Goal: Transaction & Acquisition: Purchase product/service

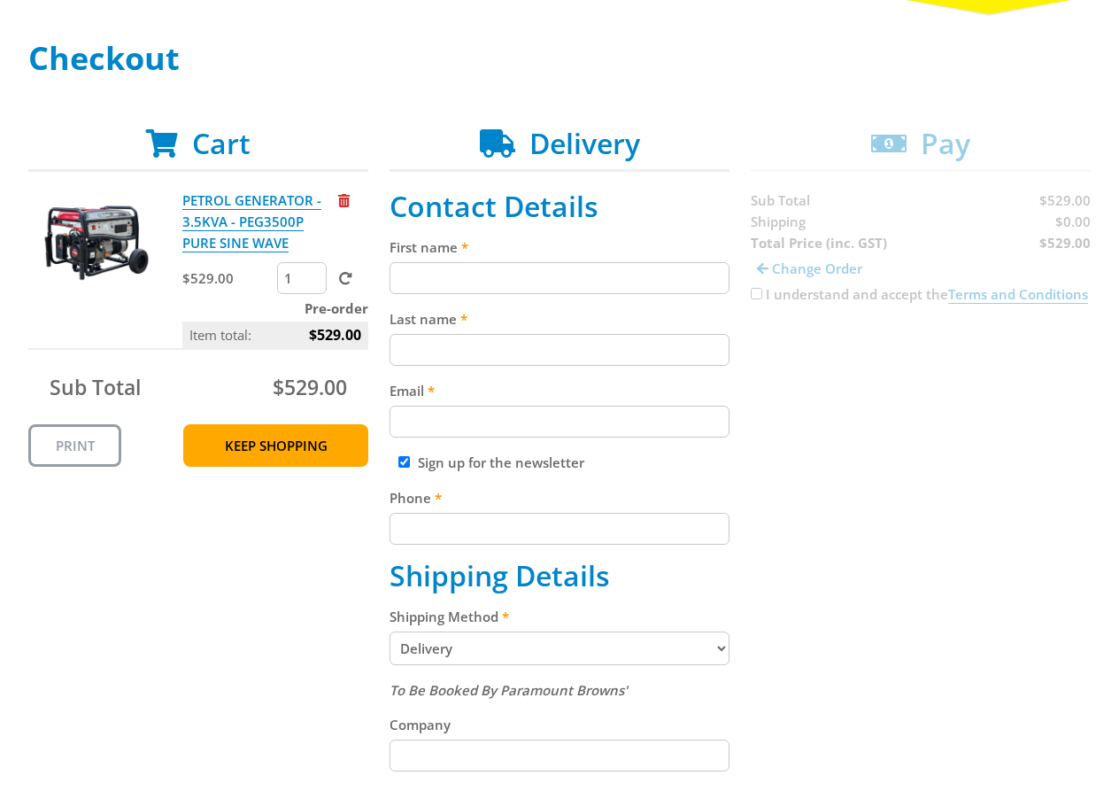
scroll to position [250, 0]
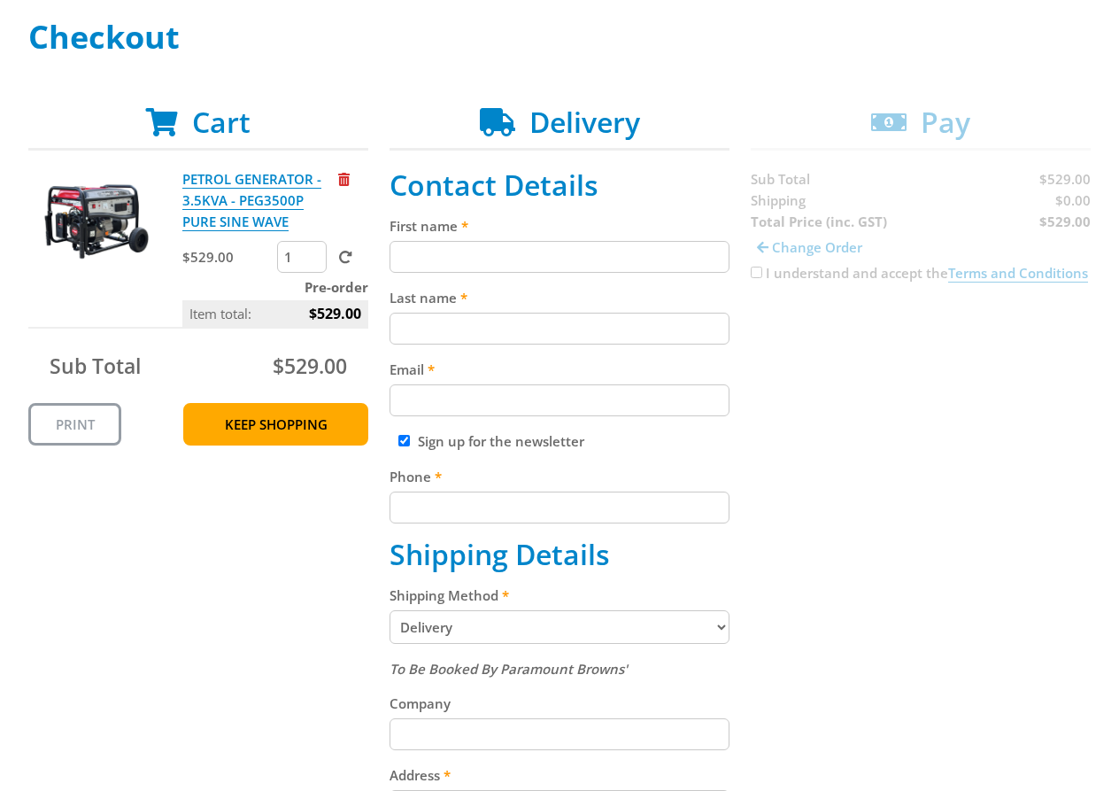
click at [546, 255] on input "First name" at bounding box center [560, 257] width 340 height 32
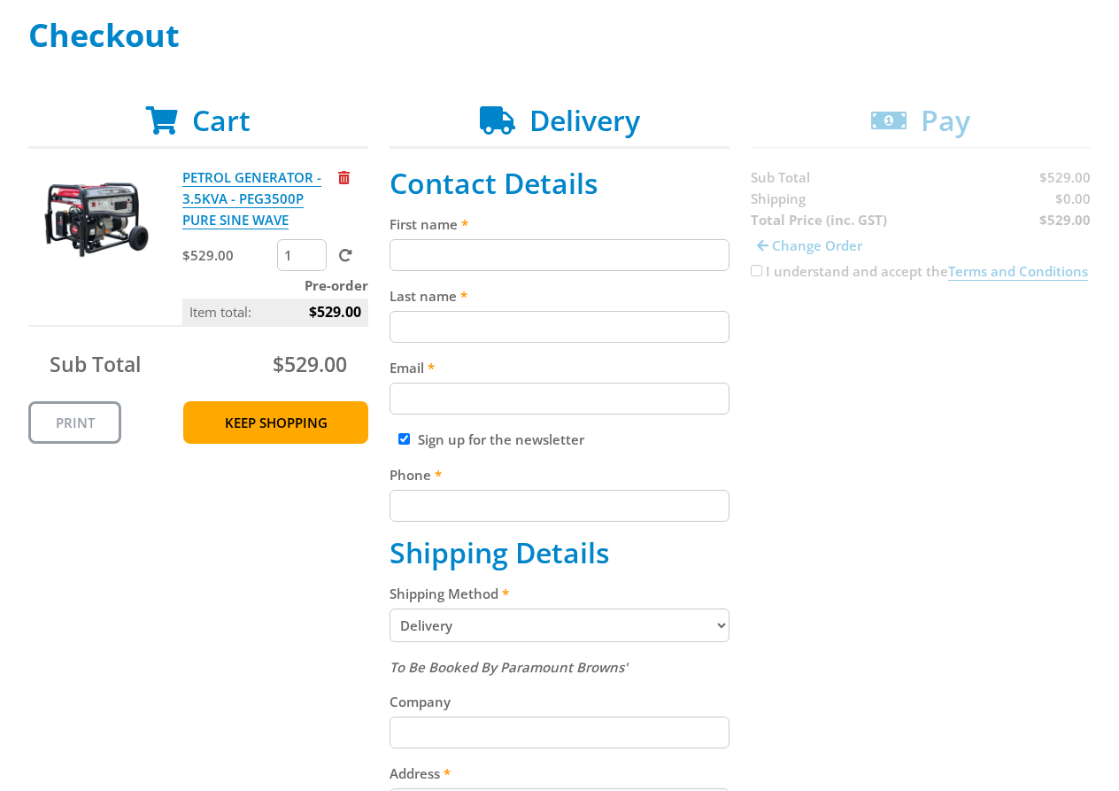
paste input "[PERSON_NAME]"
type input "[PERSON_NAME]"
click at [647, 326] on input "Last name" at bounding box center [560, 327] width 340 height 32
paste input "[PERSON_NAME]"
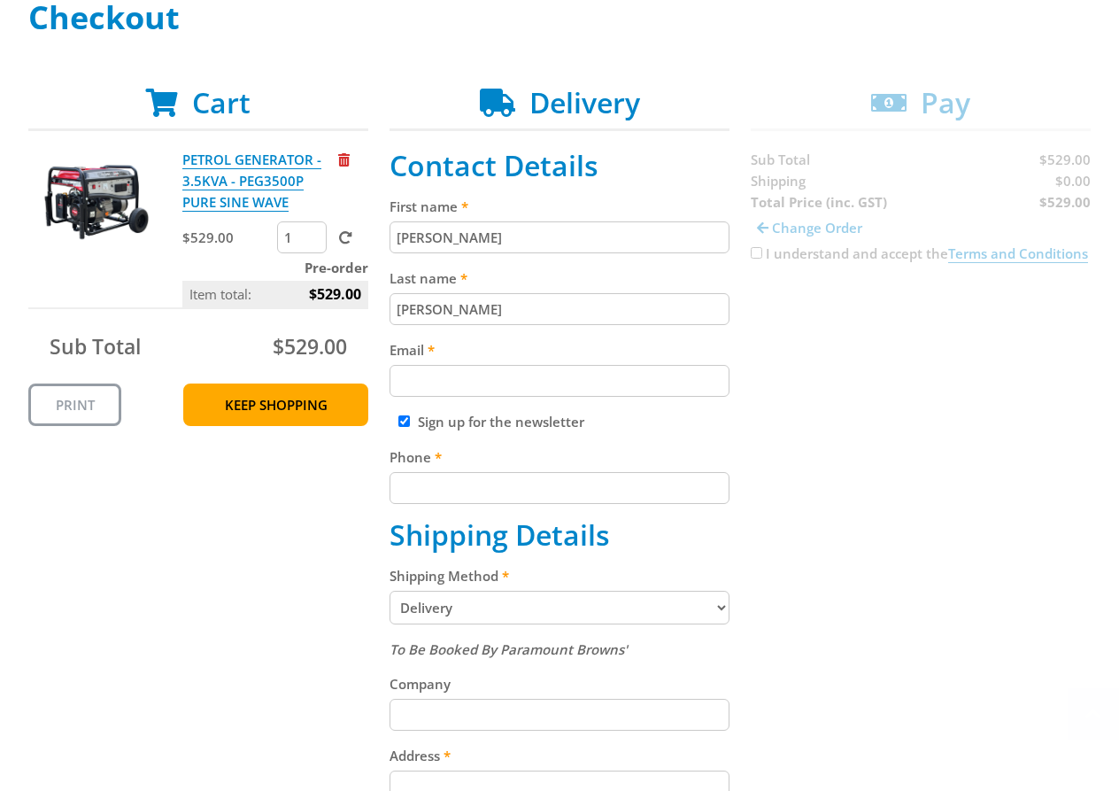
scroll to position [289, 0]
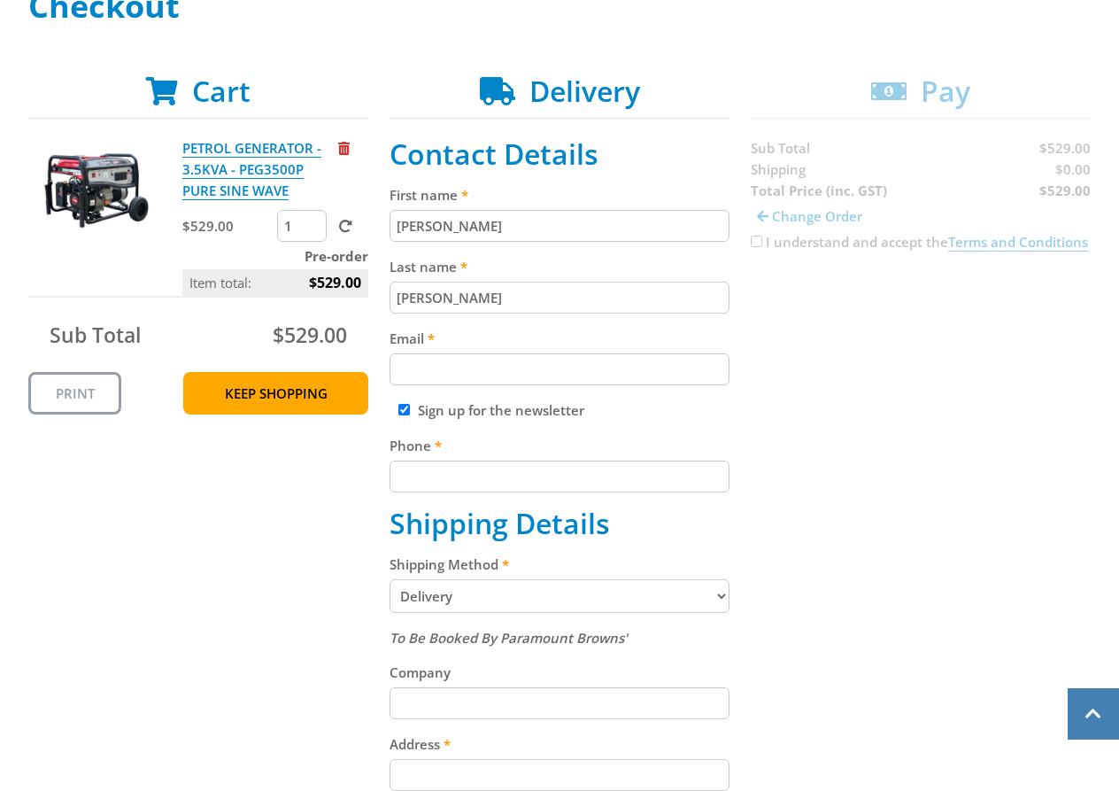
type input "[PERSON_NAME]"
click at [614, 377] on input "Email" at bounding box center [560, 369] width 340 height 32
paste input "[EMAIL_ADDRESS][DOMAIN_NAME]"
type input "[EMAIL_ADDRESS][DOMAIN_NAME]"
click at [670, 475] on input "Phone" at bounding box center [560, 476] width 340 height 32
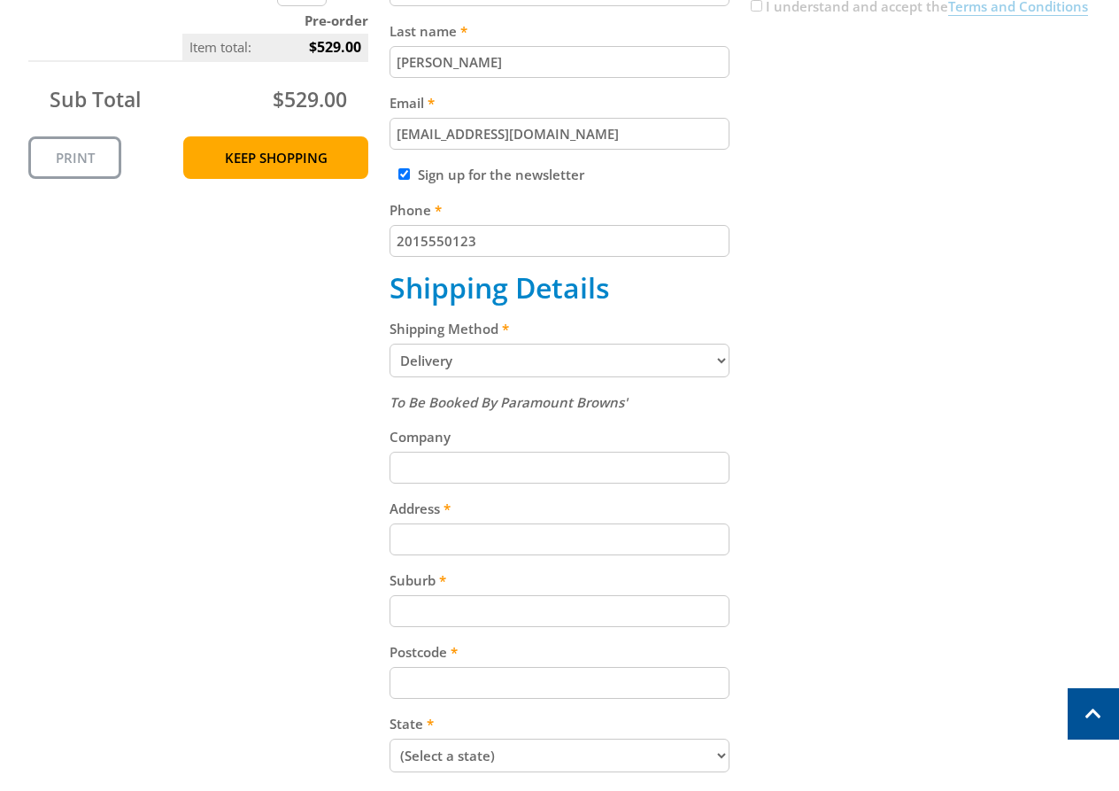
scroll to position [528, 0]
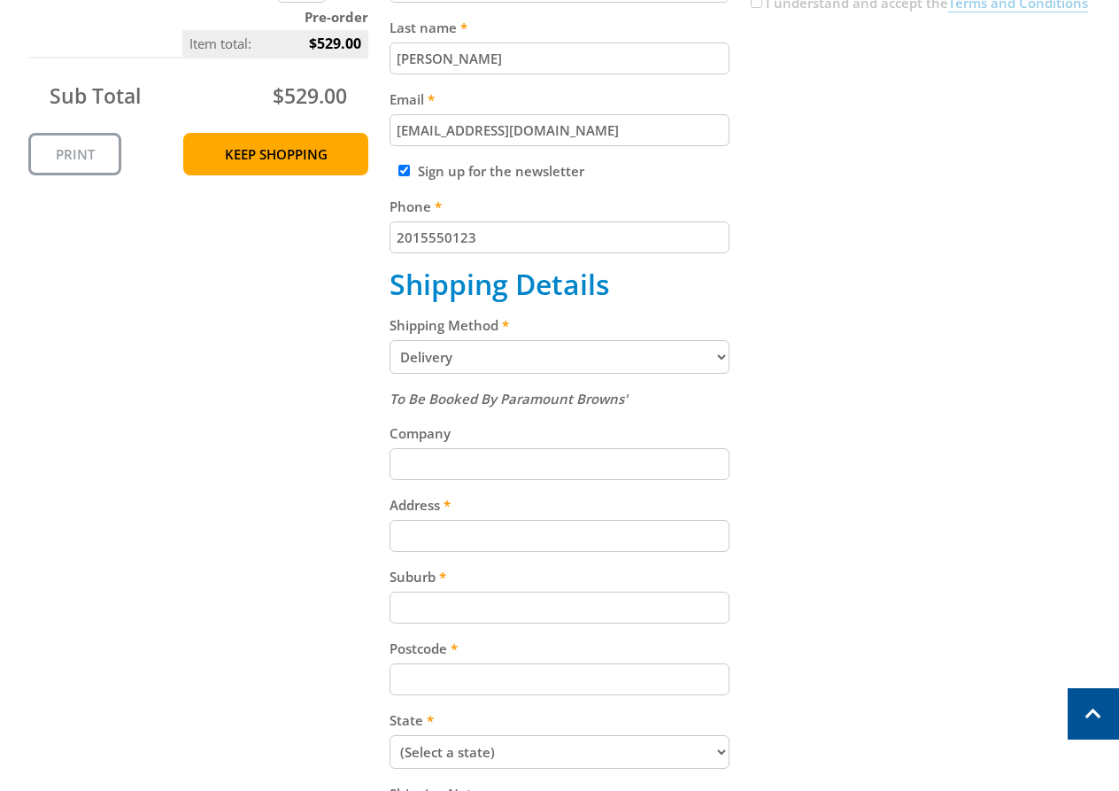
type input "2015550123"
click at [624, 338] on div "Shipping Method Pickup from Gepps Cross Delivery" at bounding box center [560, 343] width 340 height 59
click at [630, 364] on select "Pickup from Gepps Cross Delivery" at bounding box center [560, 357] width 340 height 34
select select "Pickup"
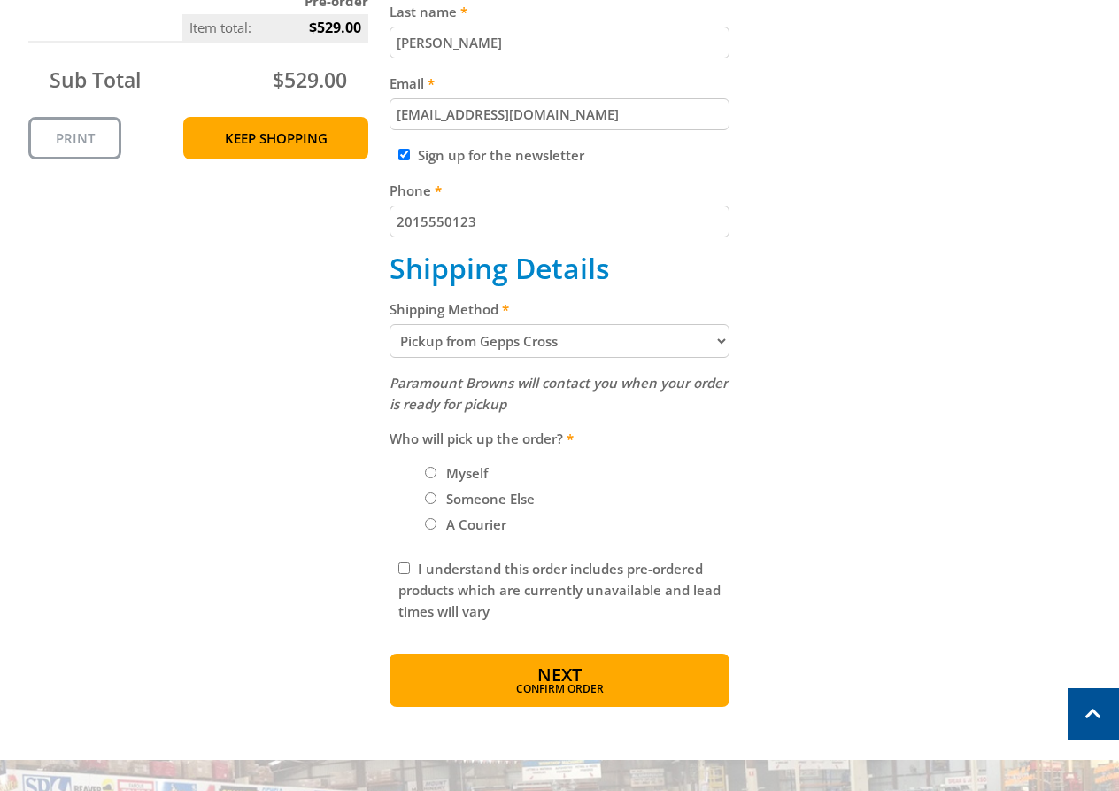
scroll to position [545, 0]
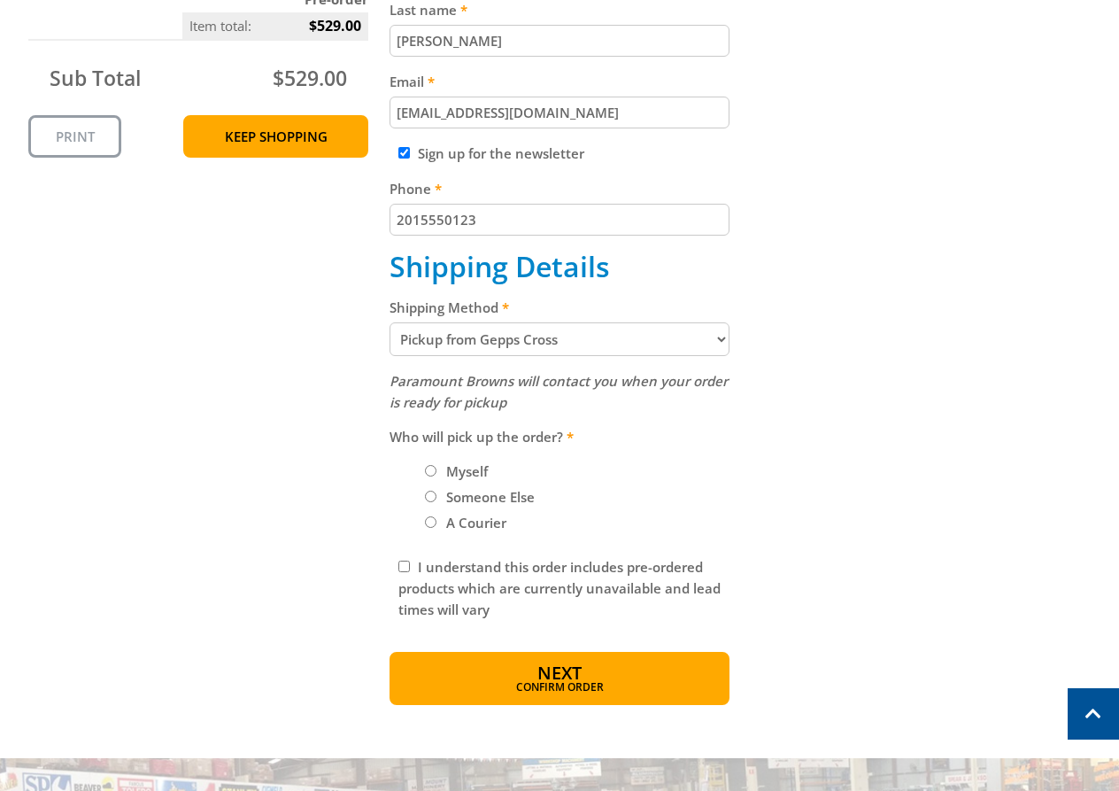
click at [457, 473] on label "Myself" at bounding box center [467, 471] width 54 height 30
click at [437, 473] on input "Myself" at bounding box center [431, 471] width 12 height 12
radio input "true"
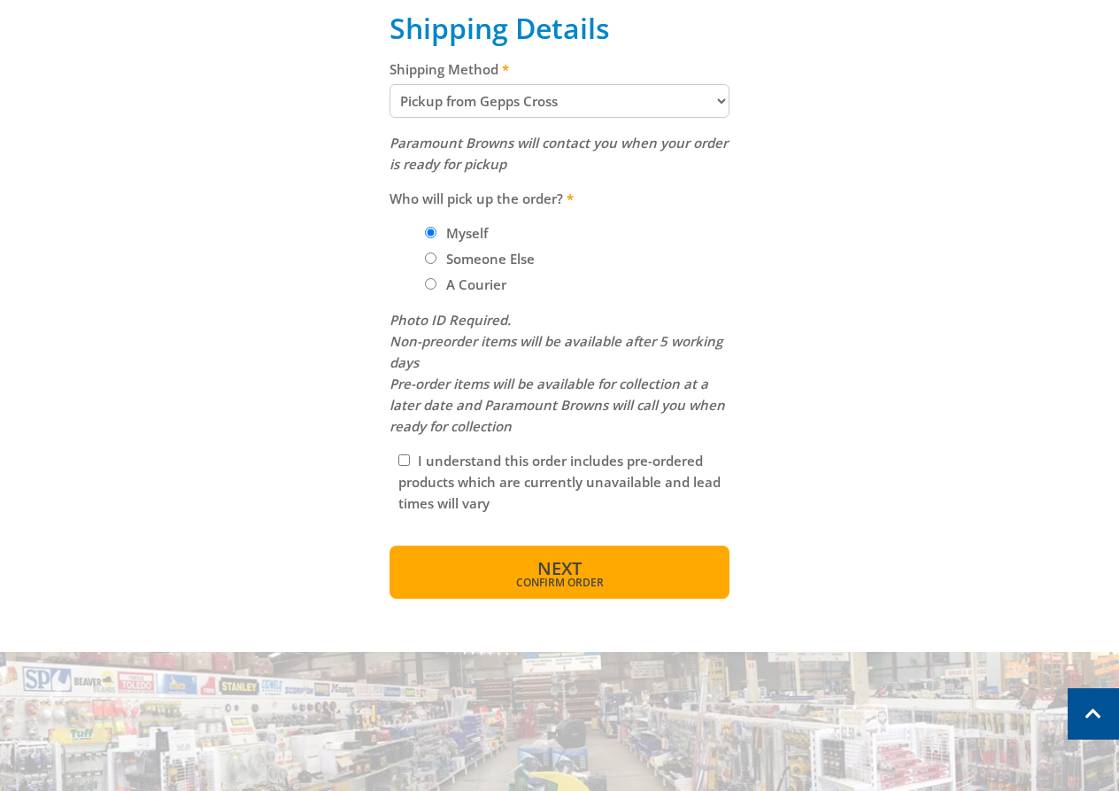
scroll to position [786, 0]
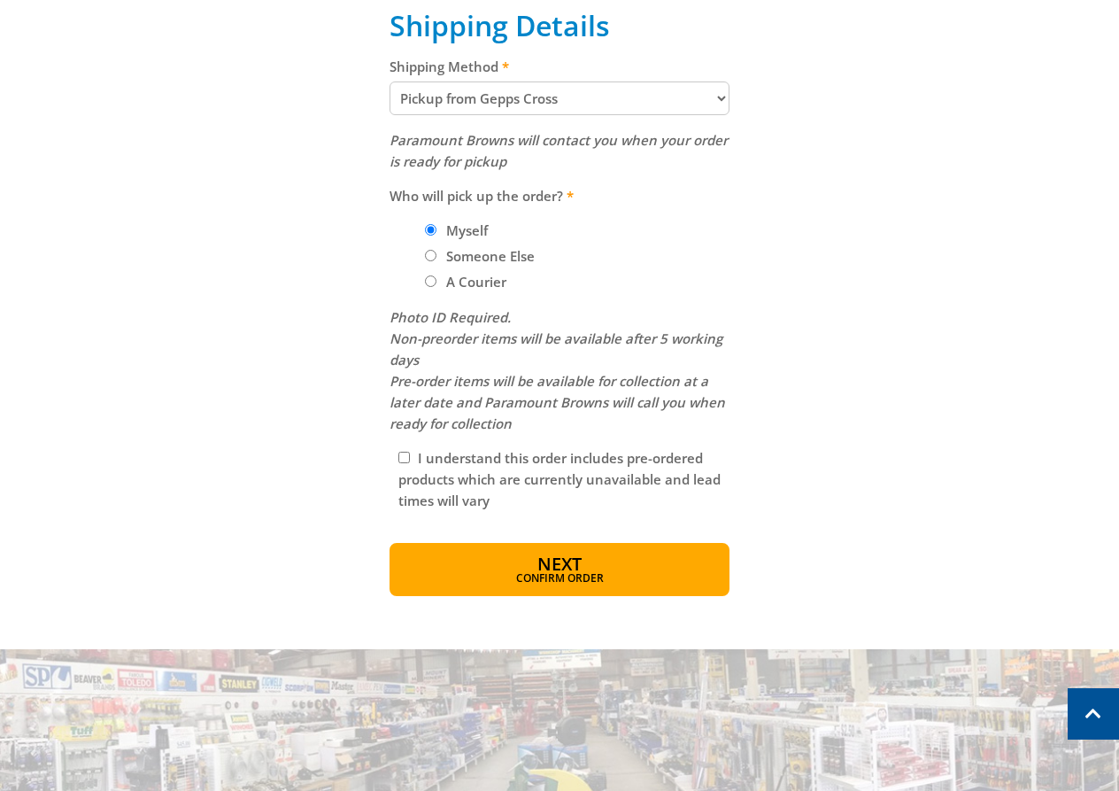
click at [403, 453] on input "I understand this order includes pre-ordered products which are currently unava…" at bounding box center [404, 458] width 12 height 12
checkbox input "true"
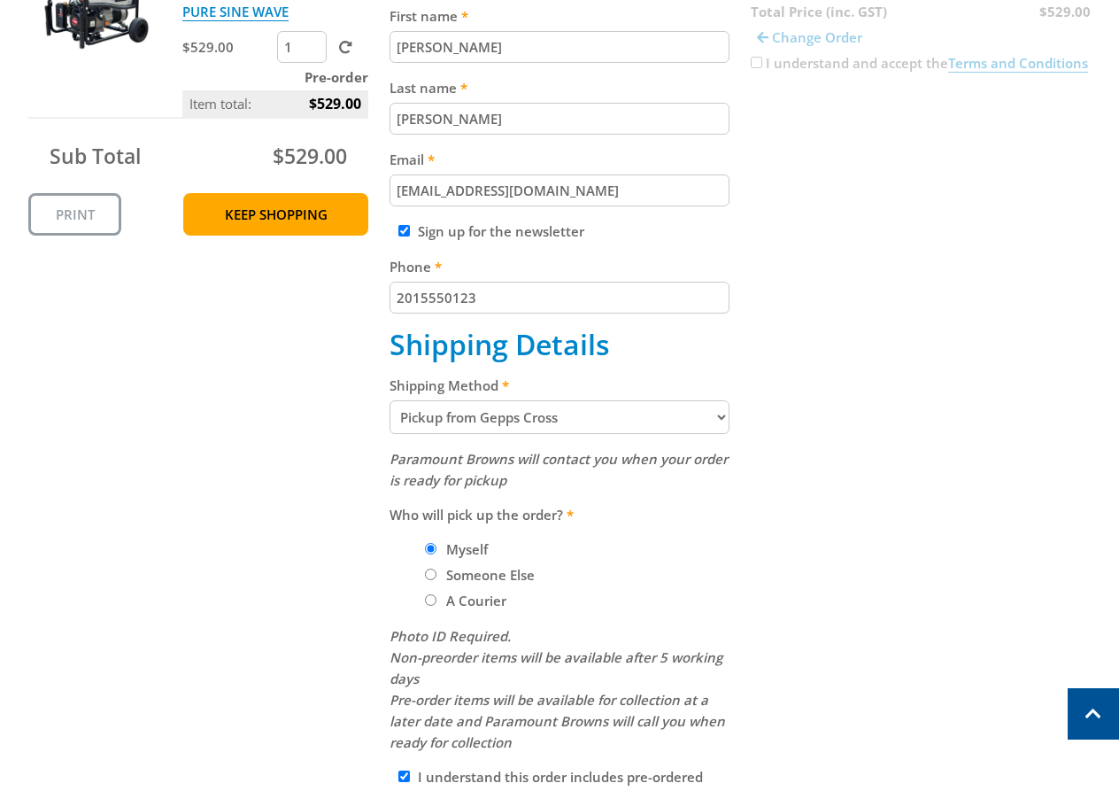
scroll to position [469, 0]
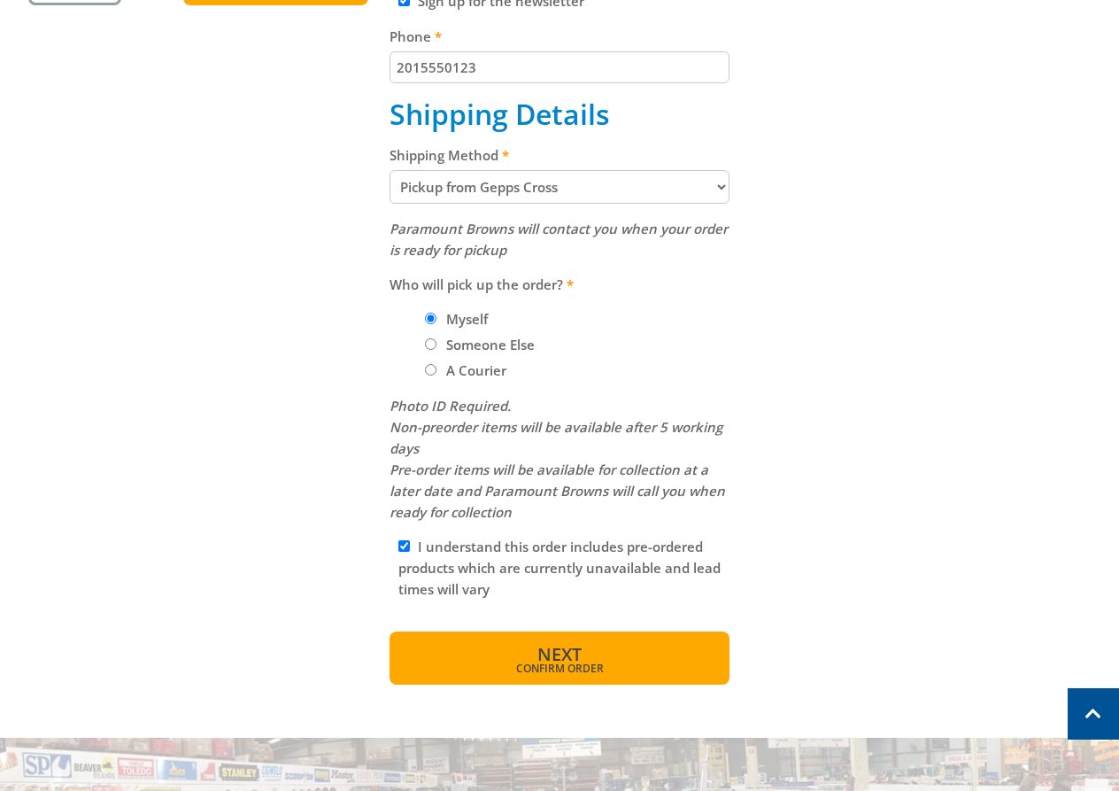
click at [616, 641] on button "Next Confirm order" at bounding box center [560, 657] width 340 height 53
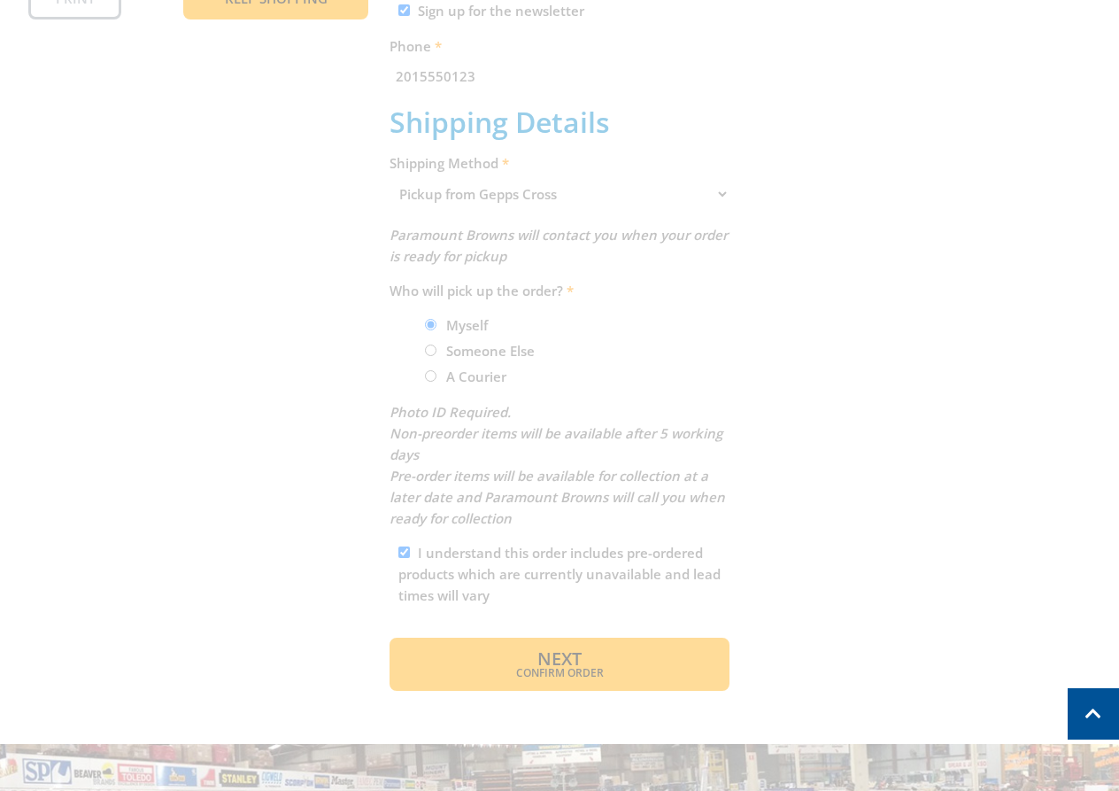
scroll to position [691, 0]
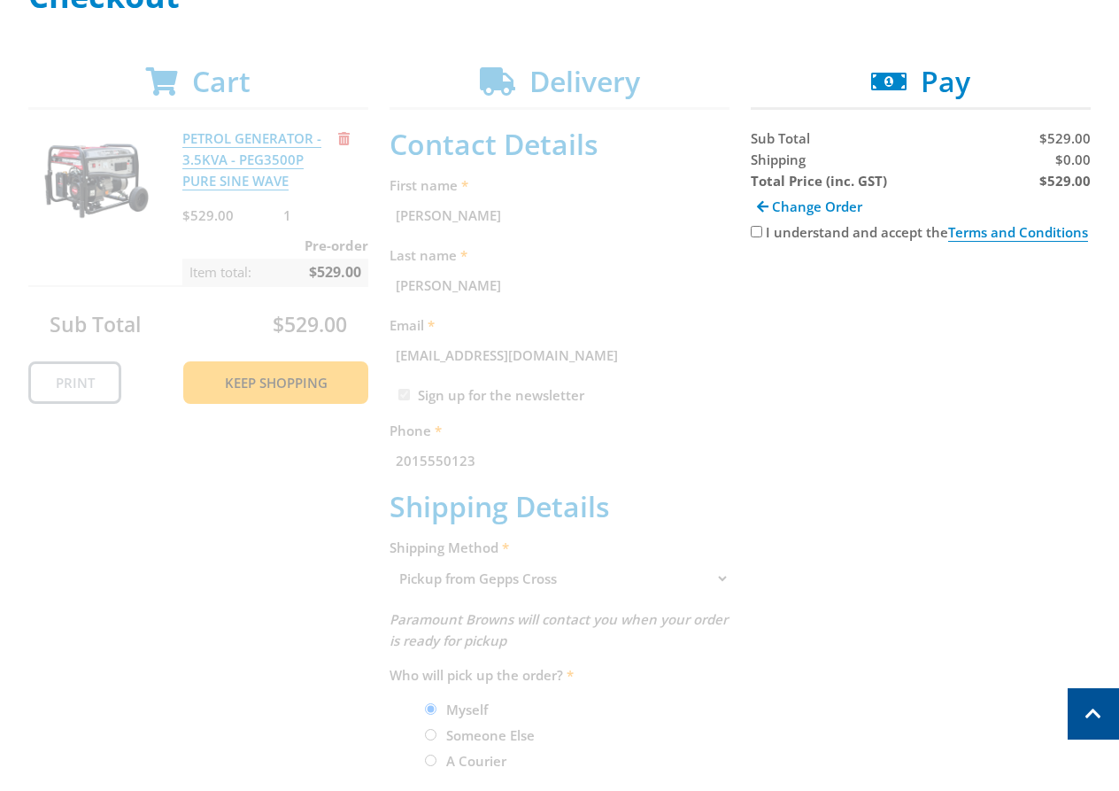
scroll to position [289, 0]
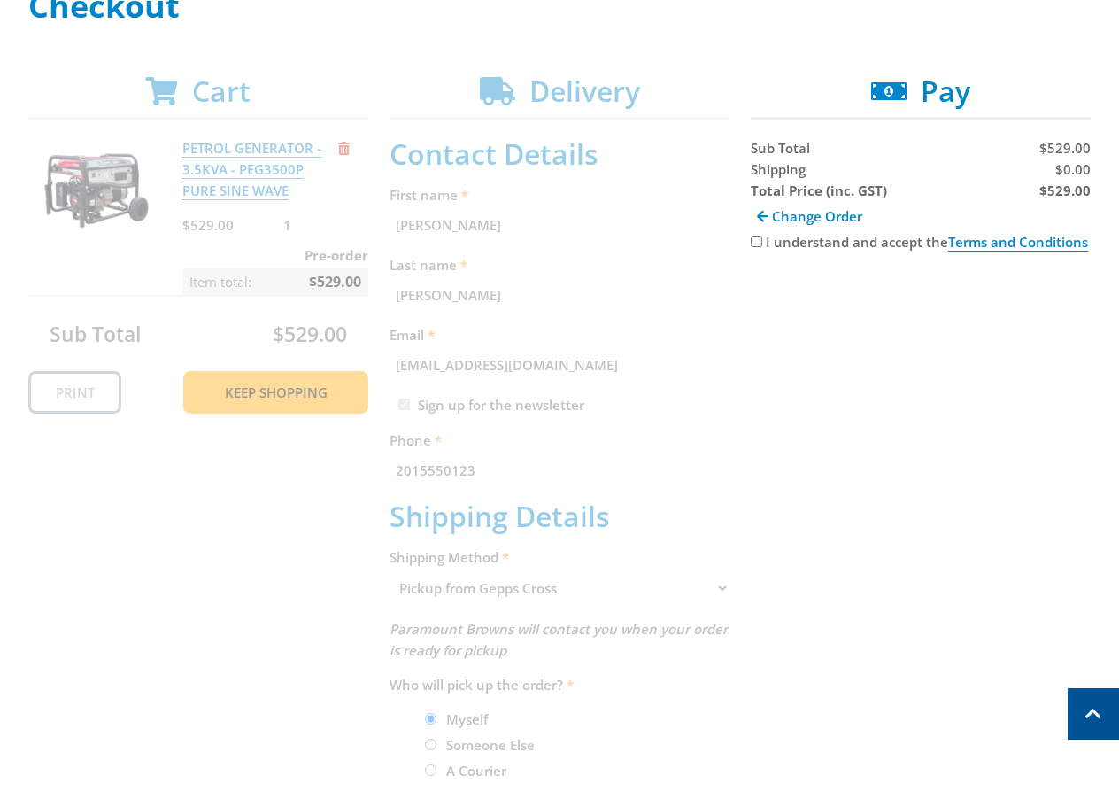
click at [752, 241] on input "I understand and accept the Terms and Conditions" at bounding box center [757, 242] width 12 height 12
checkbox input "true"
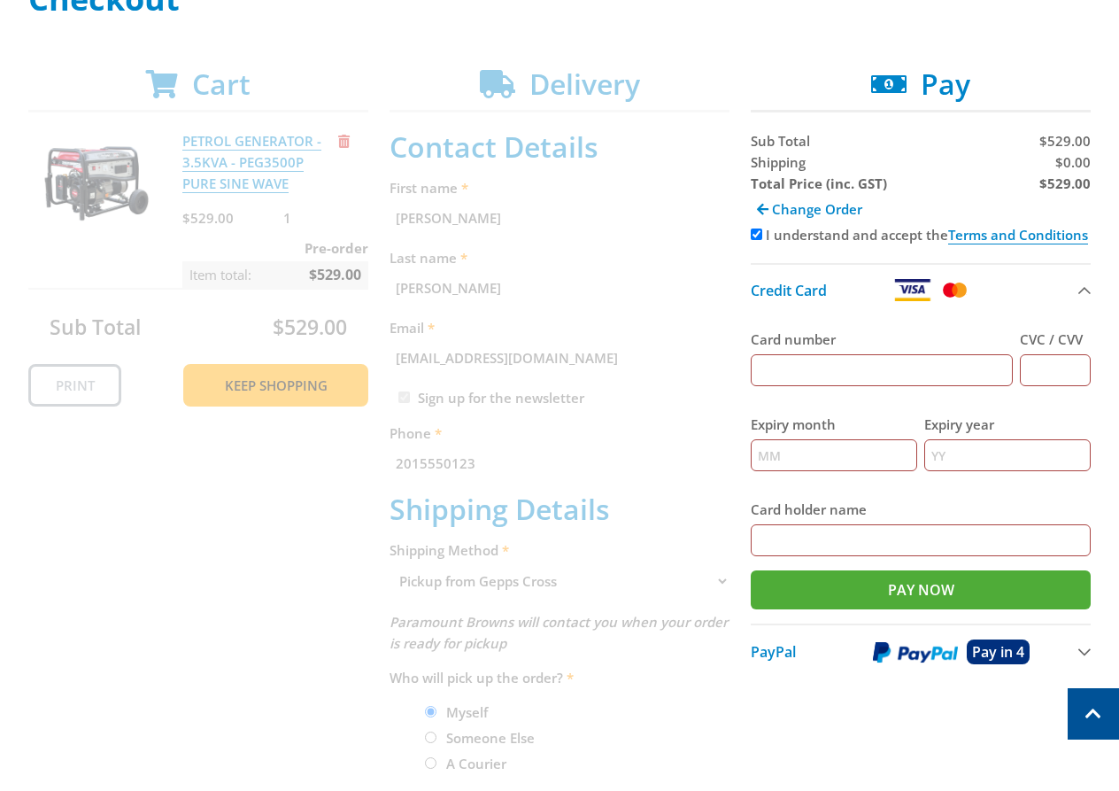
scroll to position [298, 0]
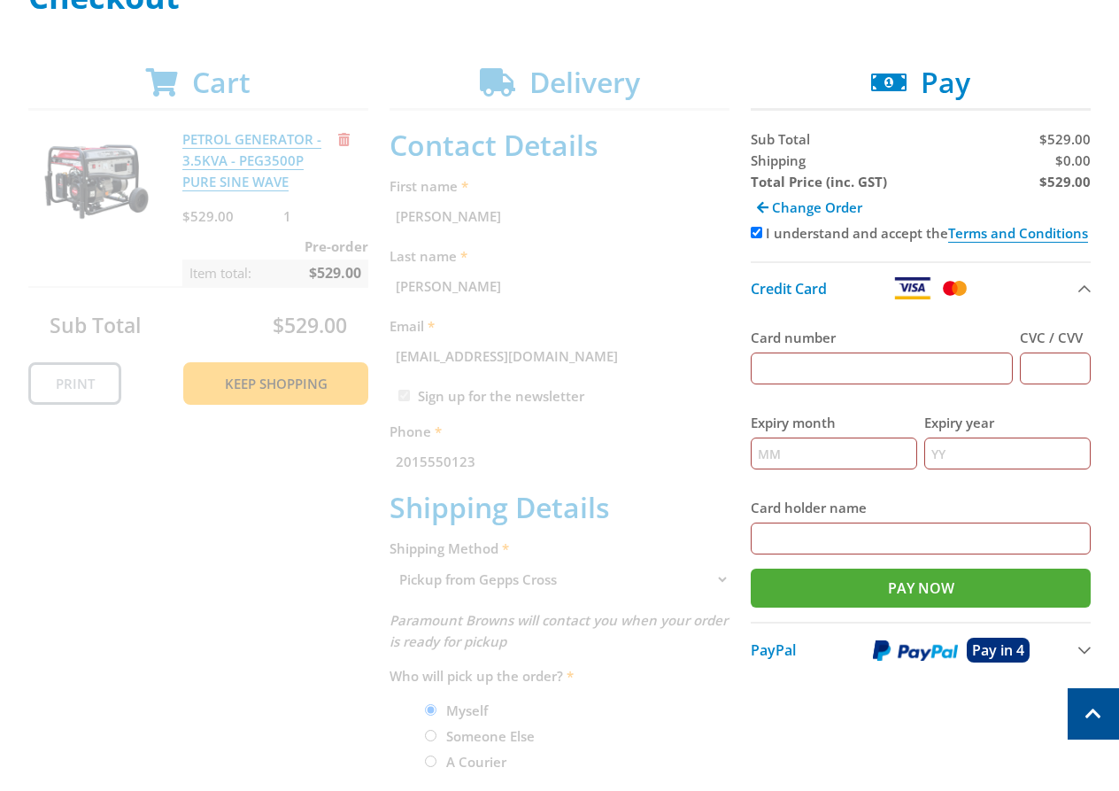
click at [880, 364] on input "Card number" at bounding box center [882, 368] width 262 height 32
type input "[CREDIT_CARD_NUMBER]"
type input "123"
type input "12"
type input "2025"
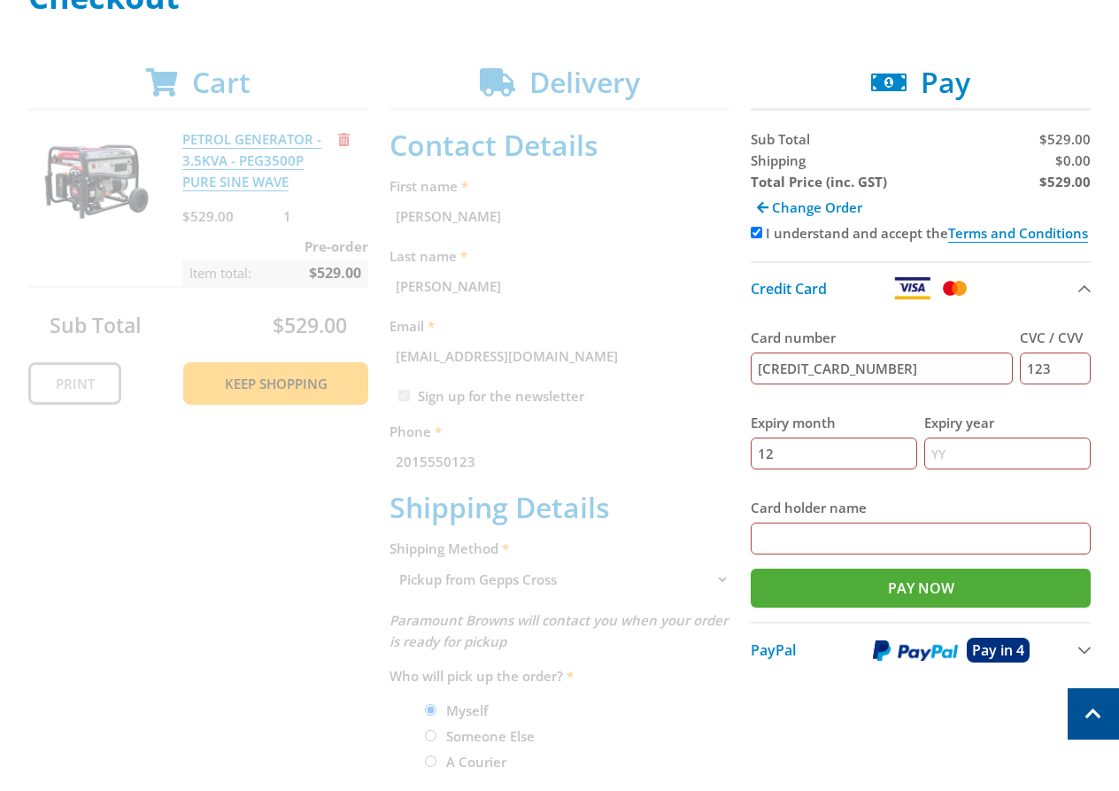
type input "John Smith John Smith"
click at [622, 321] on div "Cart PETROL GENERATOR - 3.5KVA - PEG3500P PURE SINE WAVE $529.00 1 Pre-order It…" at bounding box center [559, 571] width 1063 height 1010
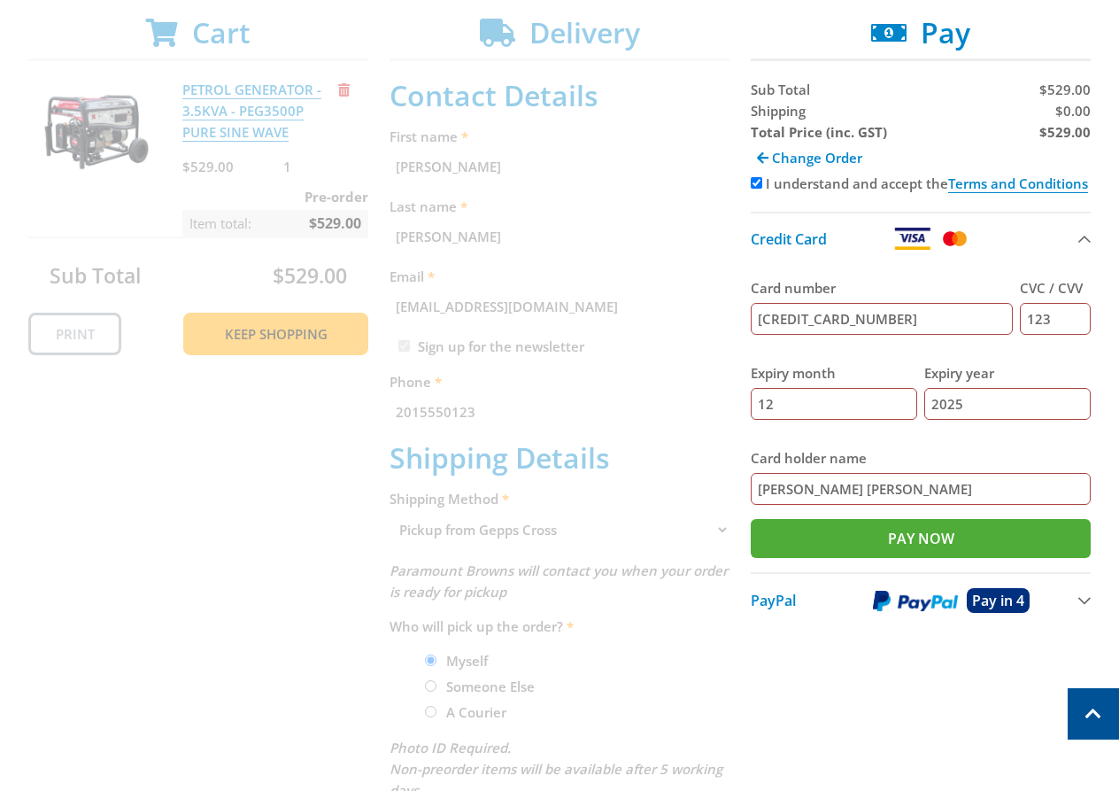
scroll to position [350, 0]
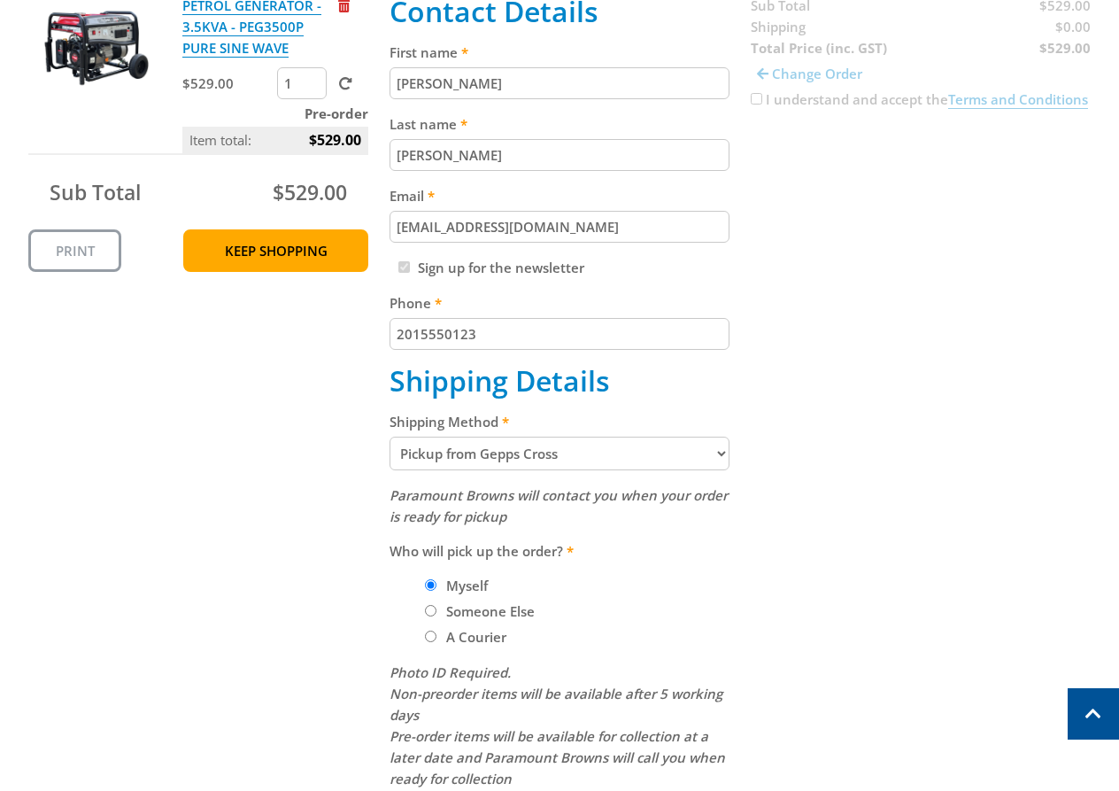
scroll to position [473, 0]
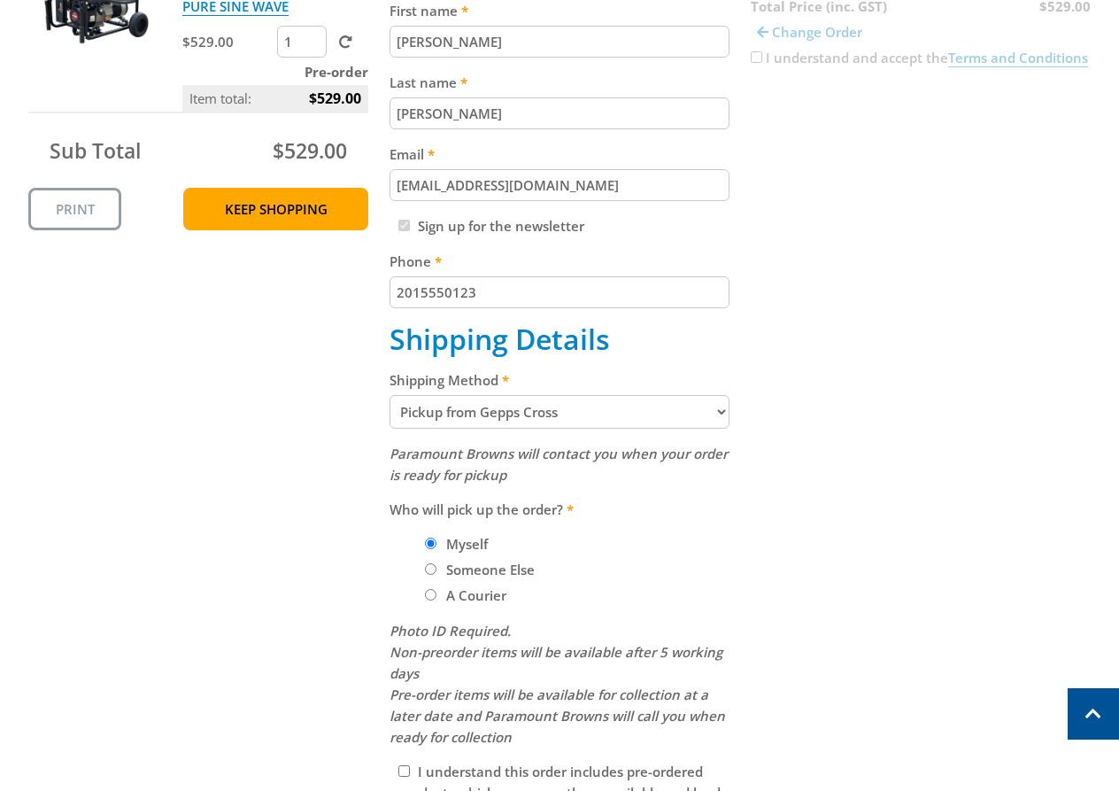
click at [541, 408] on select "Pickup from Gepps Cross Delivery" at bounding box center [560, 412] width 340 height 34
select select "Delivery"
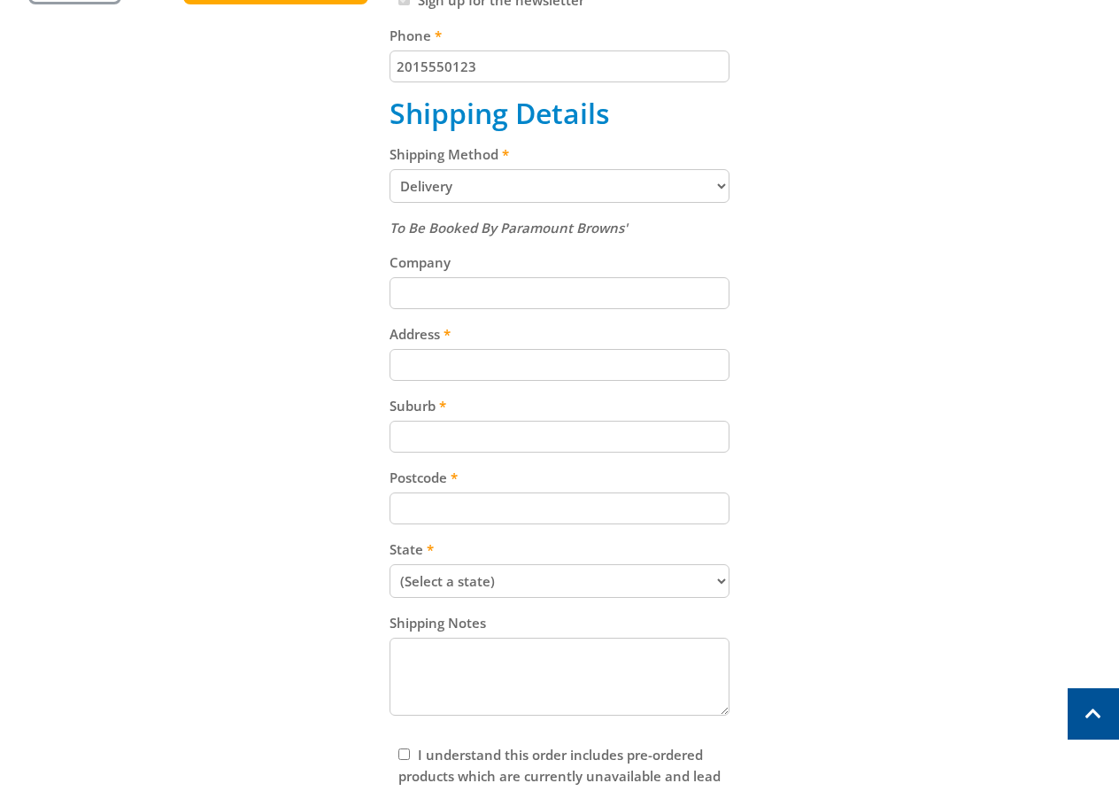
scroll to position [707, 0]
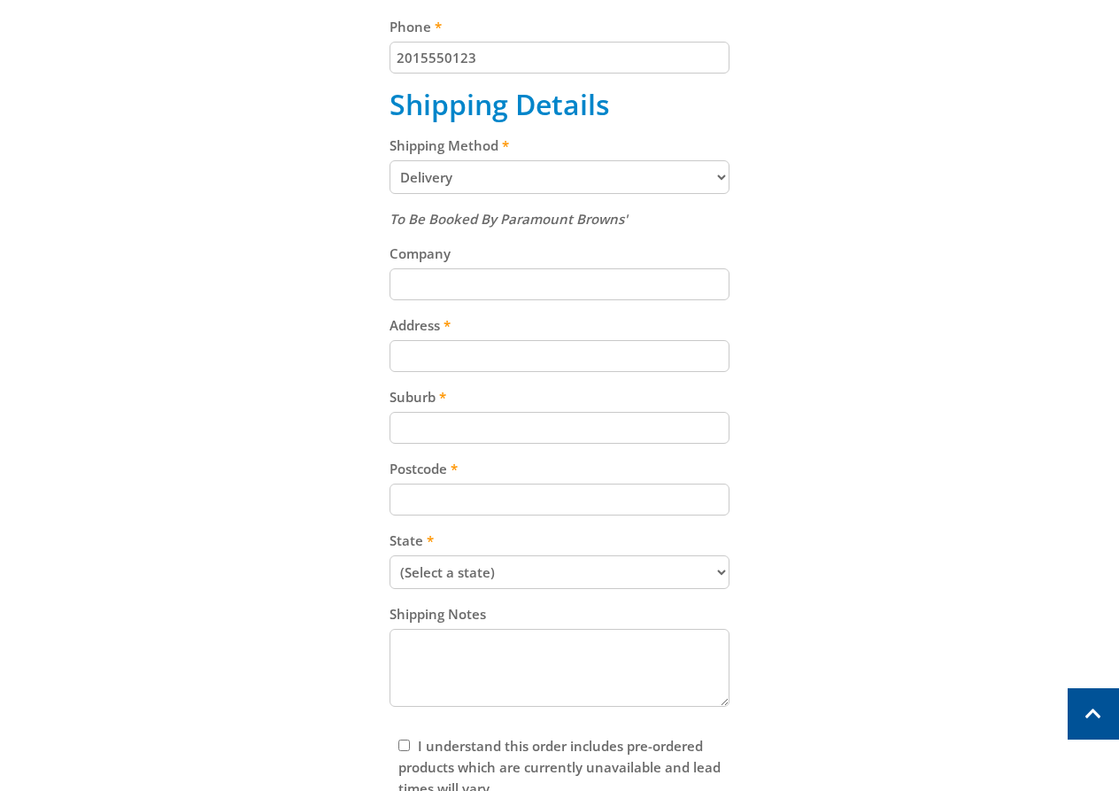
click at [580, 354] on input "Address" at bounding box center [560, 356] width 340 height 32
paste input "99 Cavan Road"
type input "99 Cavan Road"
click at [886, 397] on div "Cart PETROL GENERATOR - 3.5KVA - PEG3500P PURE SINE WAVE $529.00 1 Pre-order It…" at bounding box center [559, 270] width 1063 height 1228
click at [554, 427] on input "Suburb" at bounding box center [560, 428] width 340 height 32
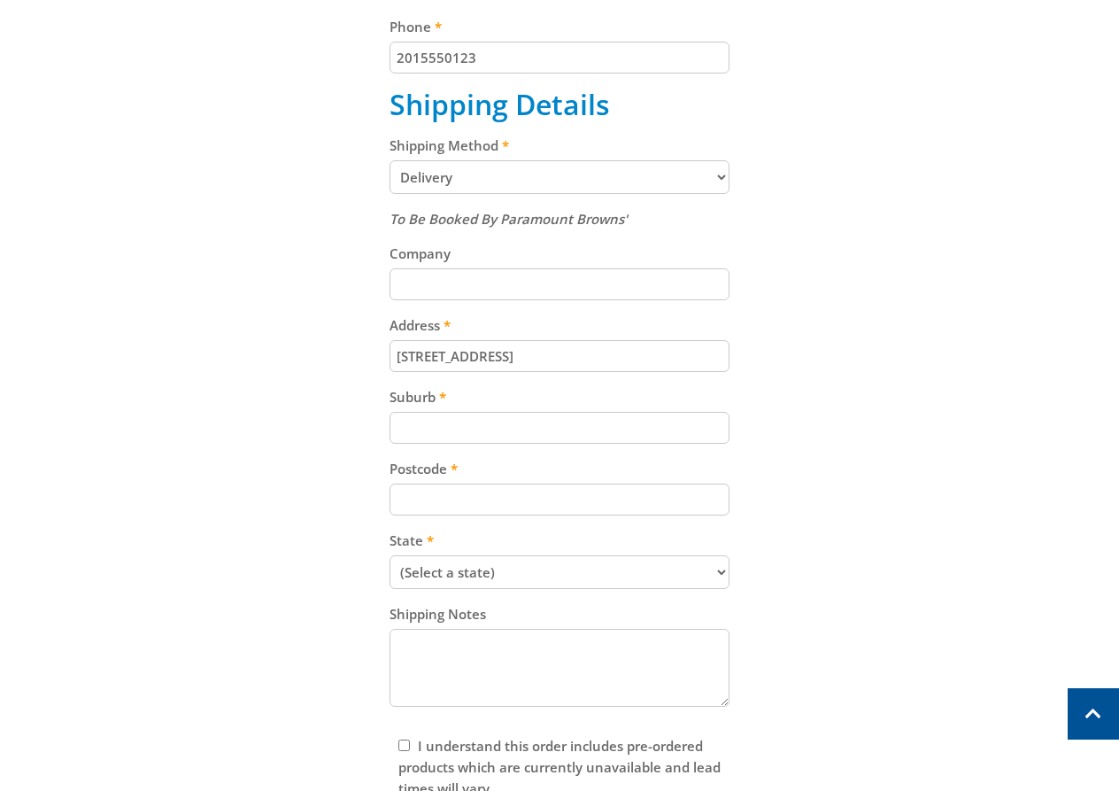
paste input "Gepps Cross"
type input "Gepps Cross"
click at [677, 486] on input "Postcode" at bounding box center [560, 499] width 340 height 32
click at [568, 495] on input "Postcode" at bounding box center [560, 499] width 340 height 32
paste input "5094"
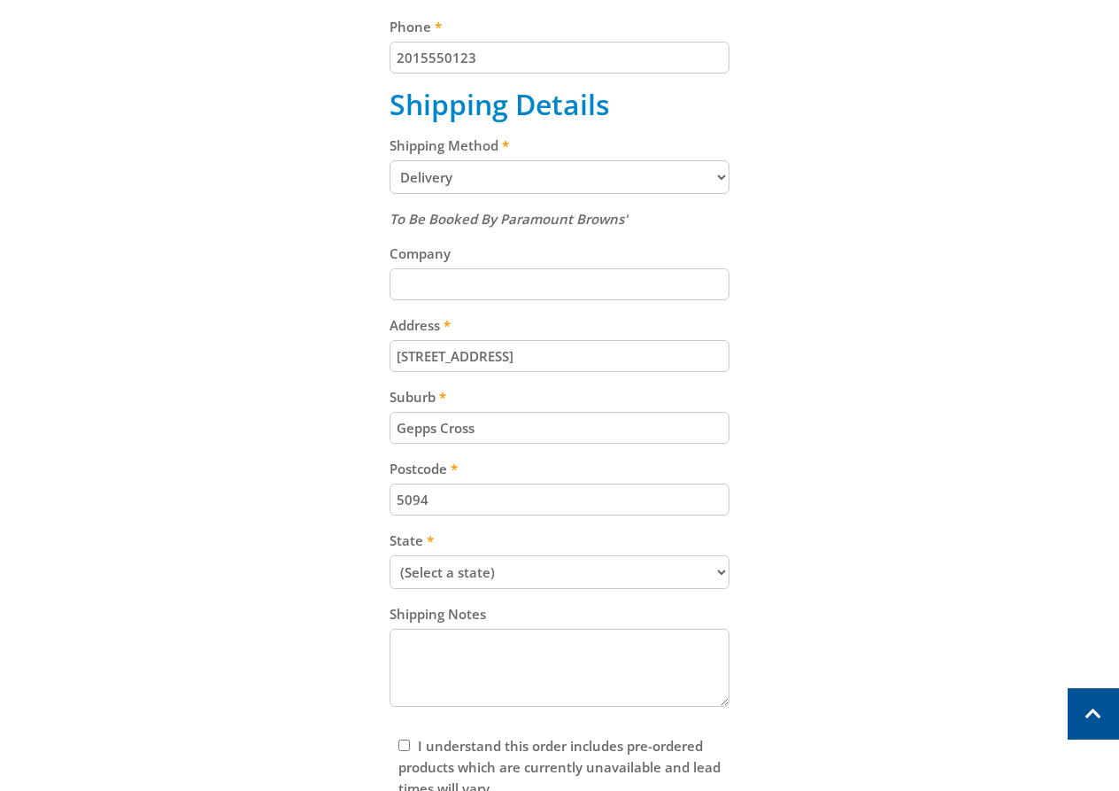
type input "5094"
click at [646, 564] on select "(Select a state) South Australia Victoria New South Wales Queensland Western Au…" at bounding box center [560, 572] width 340 height 34
select select "SA"
click at [390, 555] on select "(Select a state) South Australia Victoria New South Wales Queensland Western Au…" at bounding box center [560, 572] width 340 height 34
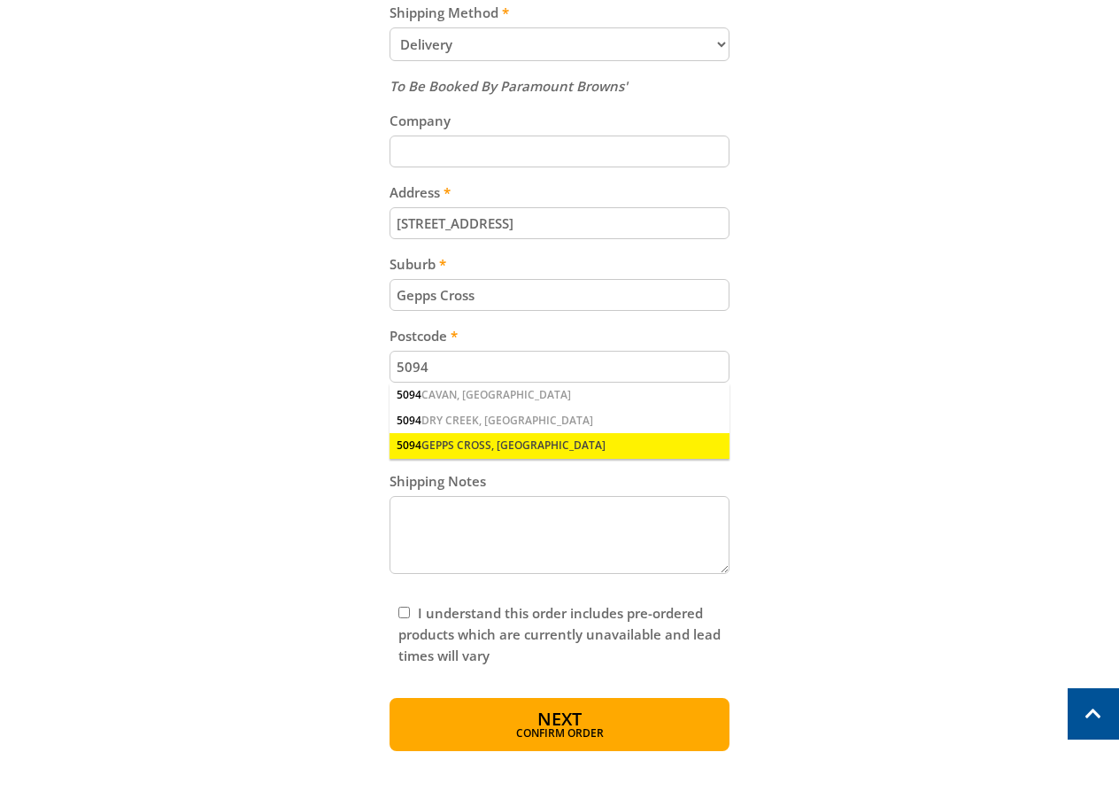
scroll to position [868, 0]
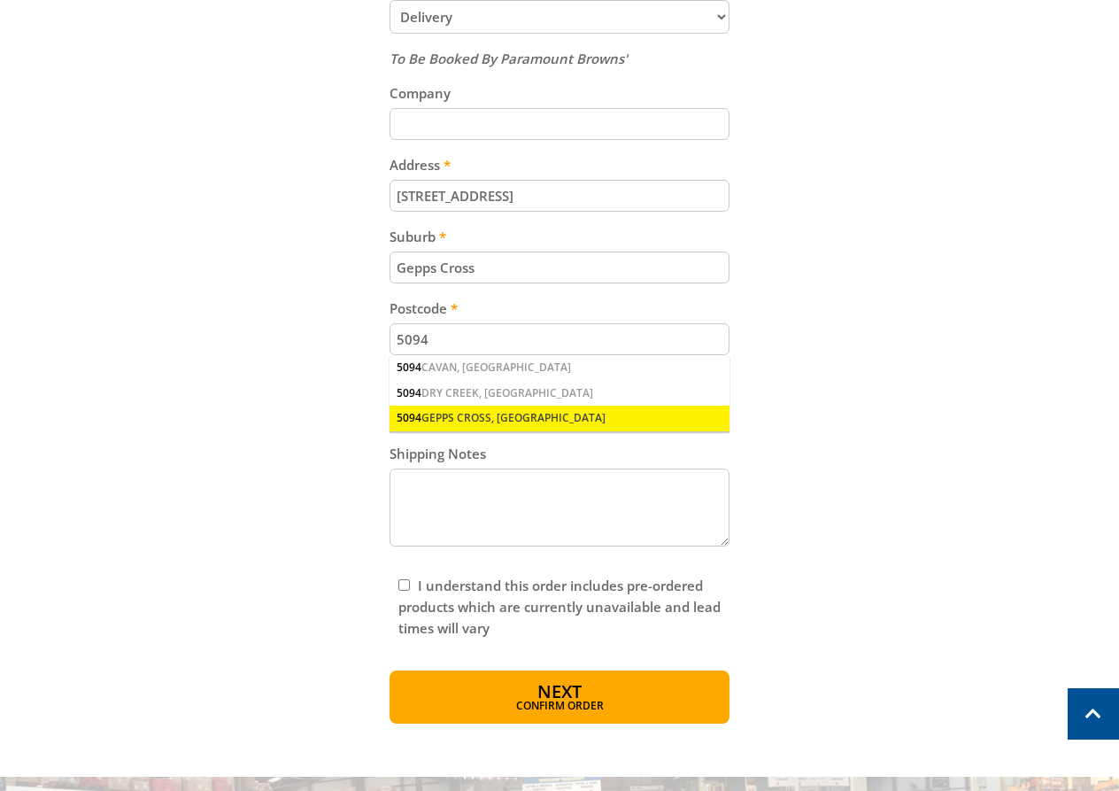
click at [513, 412] on div "5094 GEPPS CROSS, SA" at bounding box center [560, 418] width 340 height 25
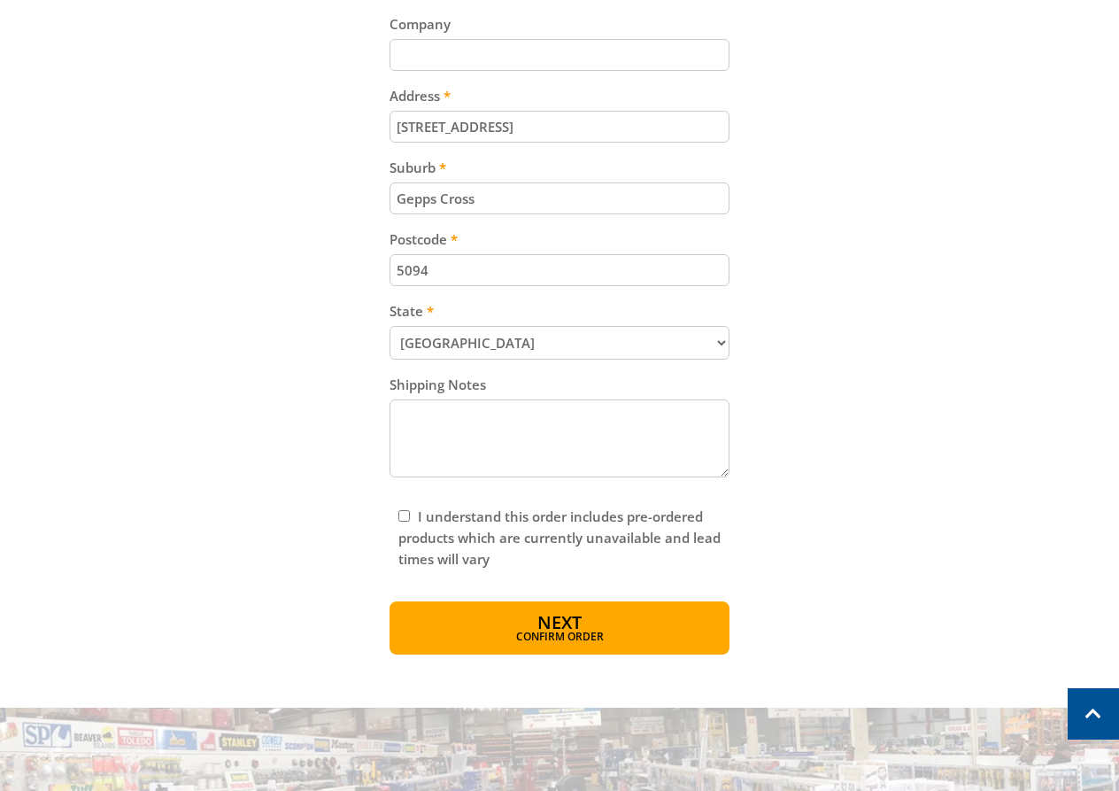
scroll to position [941, 0]
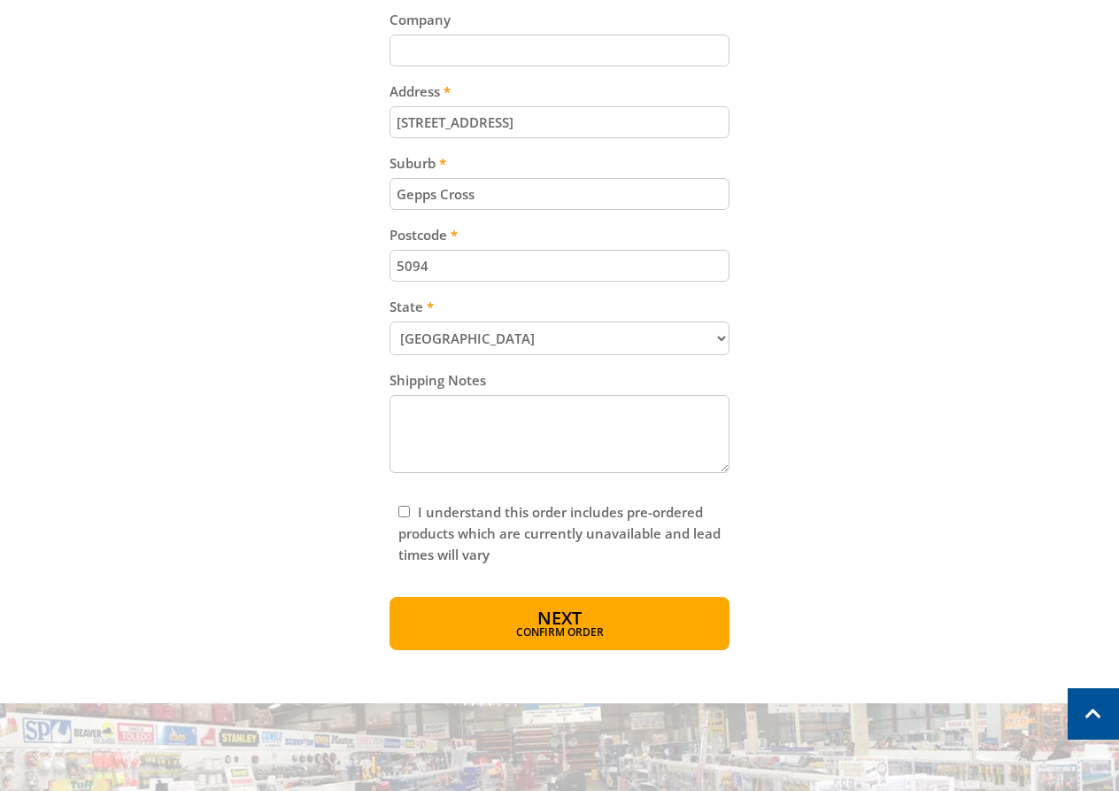
click at [398, 506] on input "I understand this order includes pre-ordered products which are currently unava…" at bounding box center [404, 512] width 12 height 12
checkbox input "true"
click at [616, 616] on button "Next Confirm order" at bounding box center [560, 623] width 340 height 53
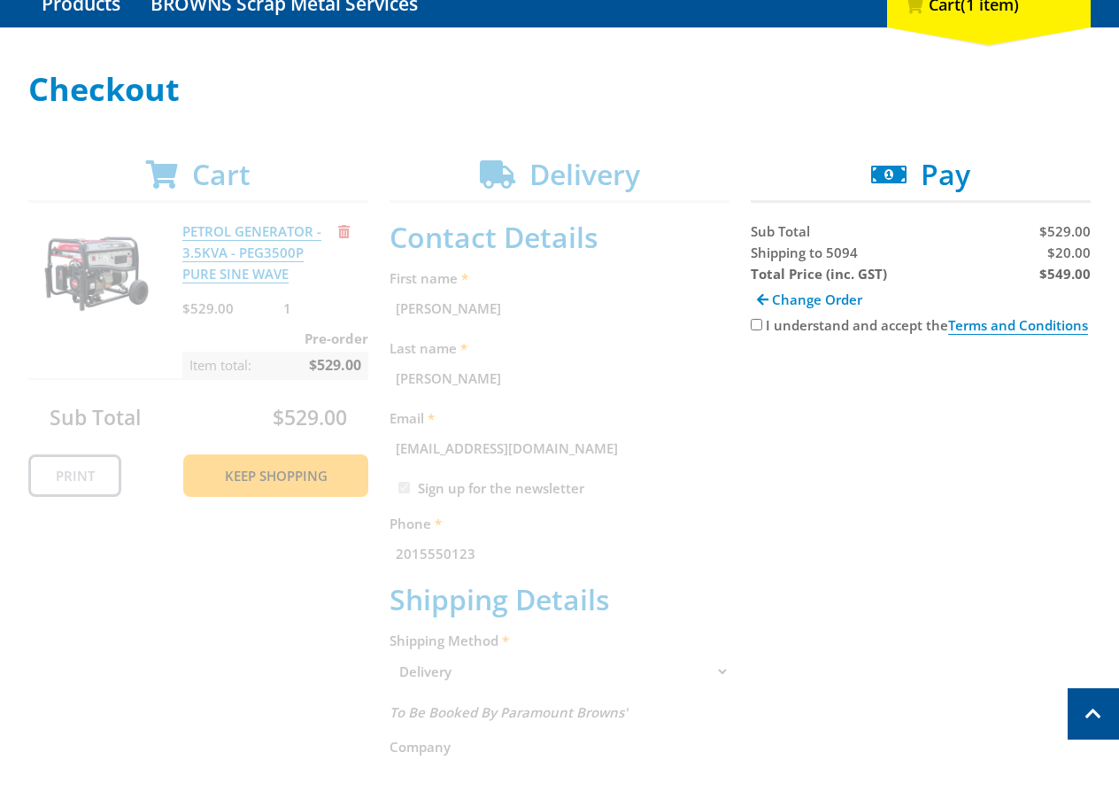
scroll to position [207, 0]
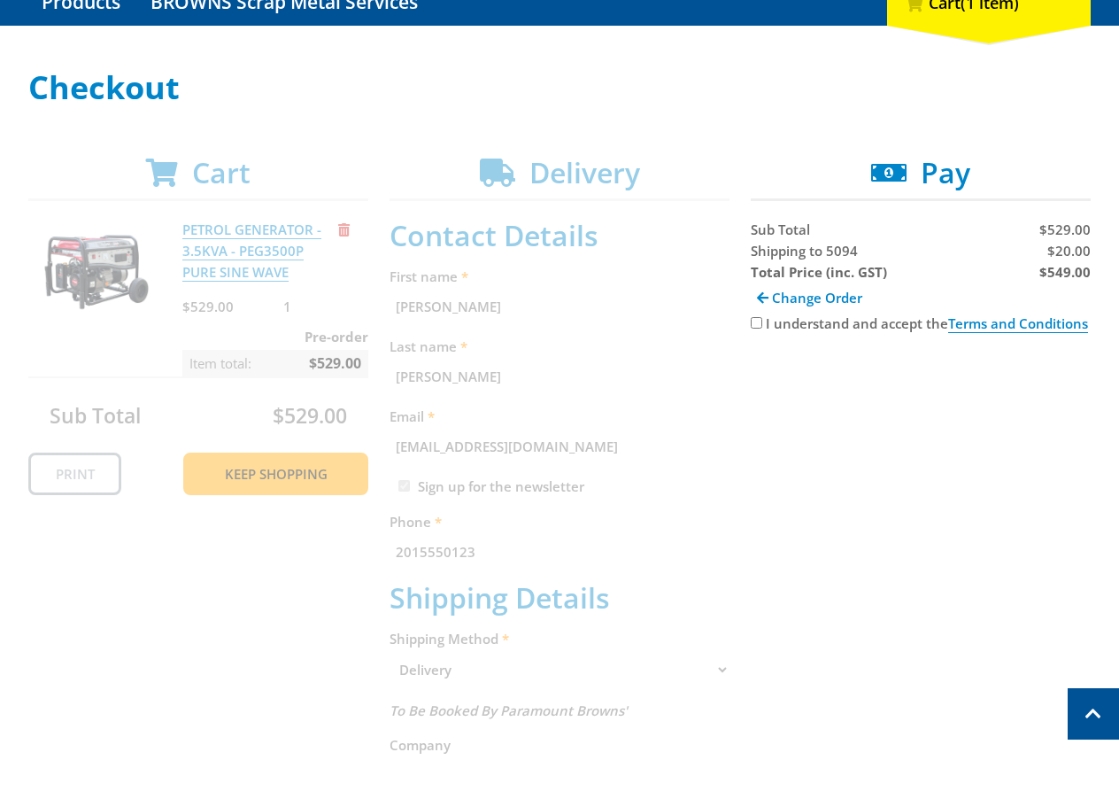
click at [751, 321] on input "I understand and accept the Terms and Conditions" at bounding box center [757, 323] width 12 height 12
checkbox input "true"
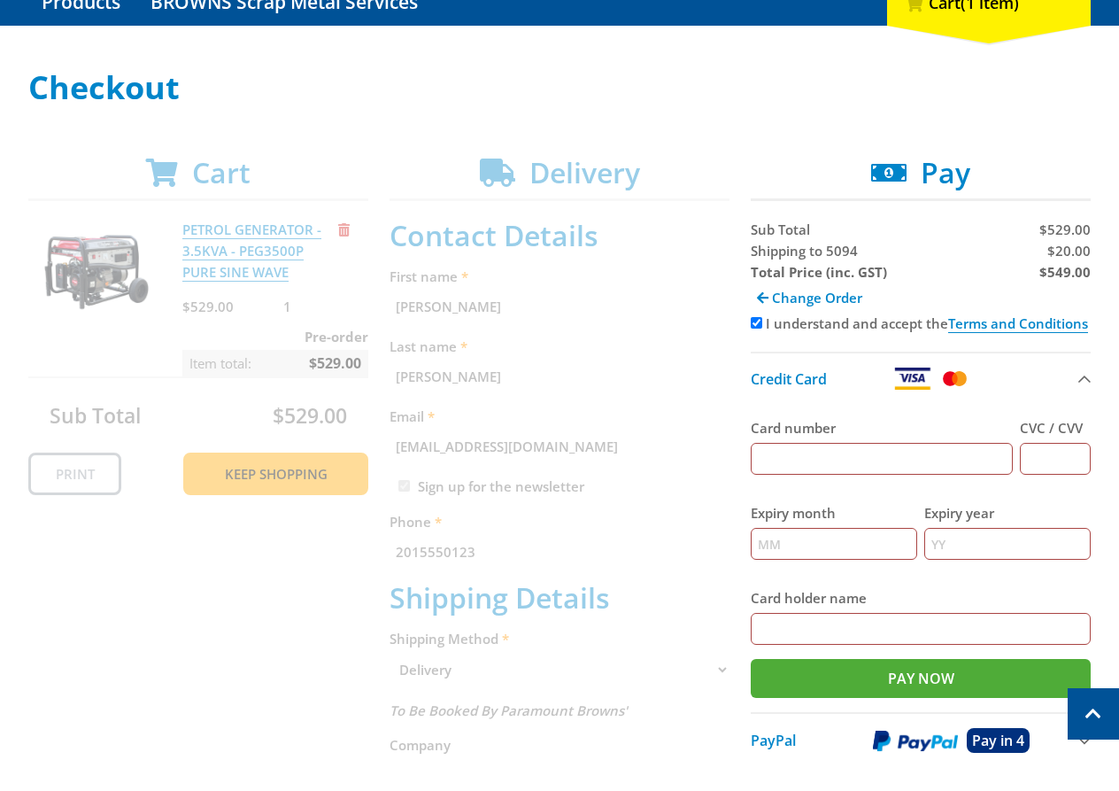
click at [928, 452] on input "Card number" at bounding box center [882, 459] width 262 height 32
type input "5454545454545454"
type input "123"
type input "12"
type input "2025"
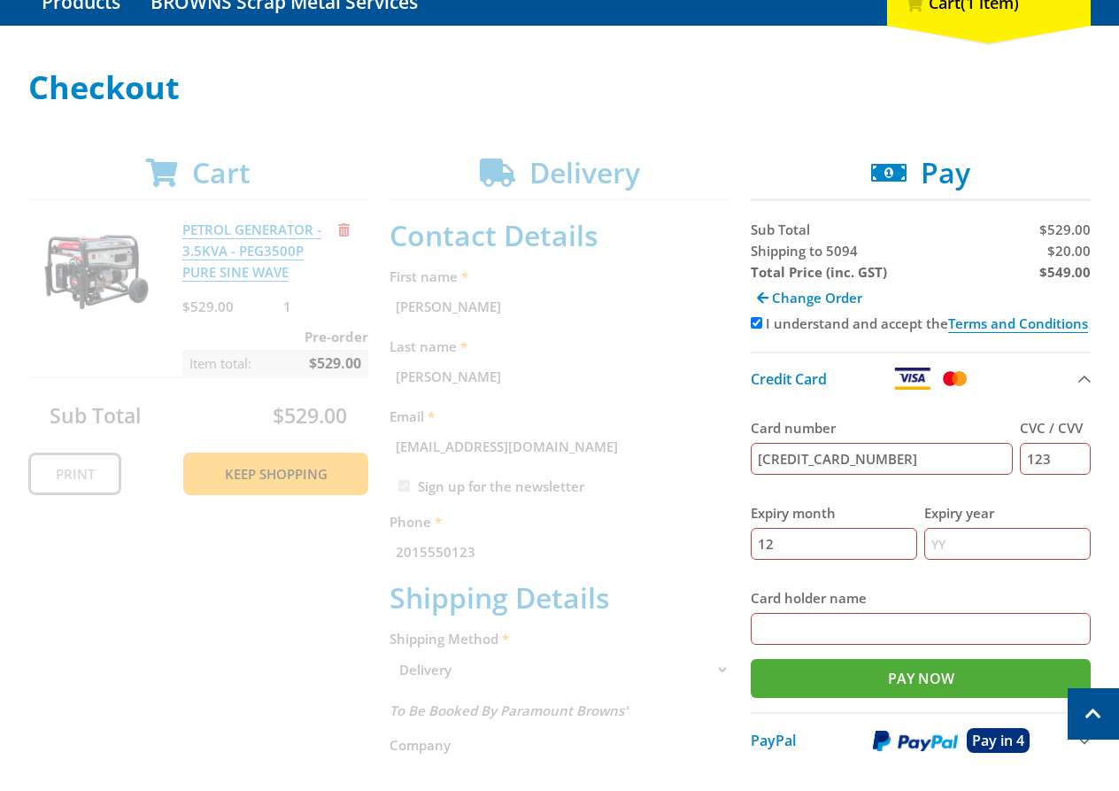
type input "John Smith John Smith"
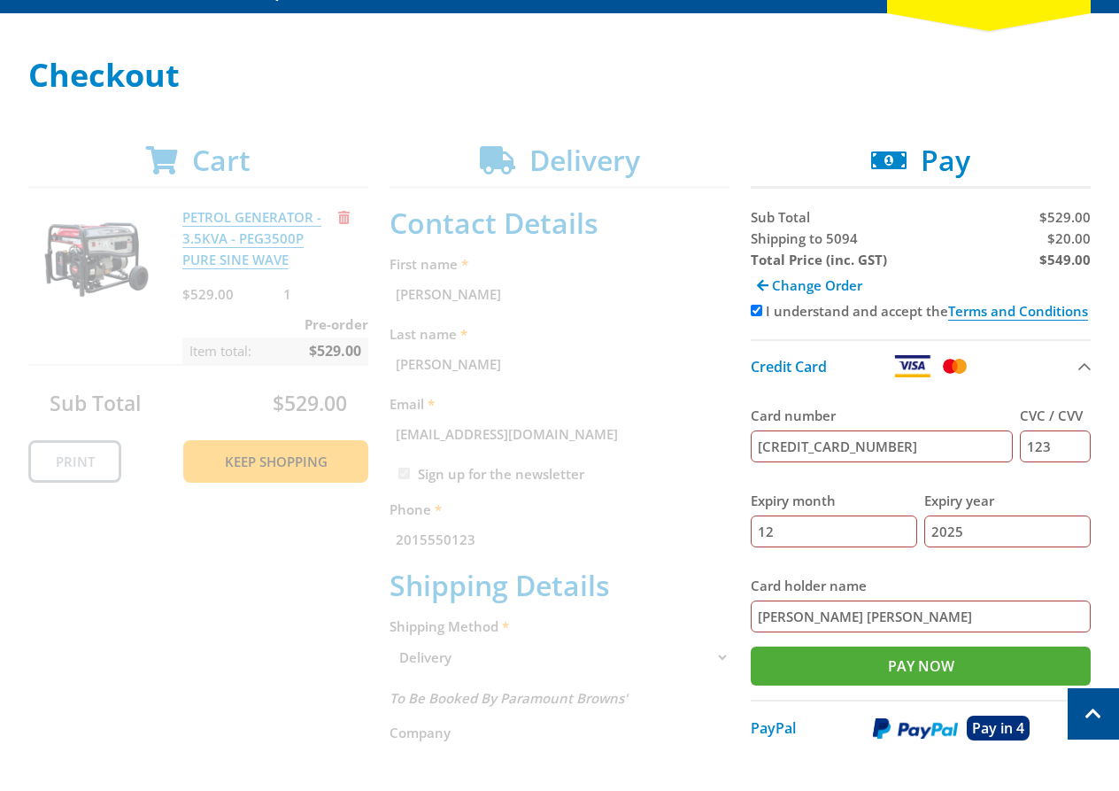
scroll to position [226, 0]
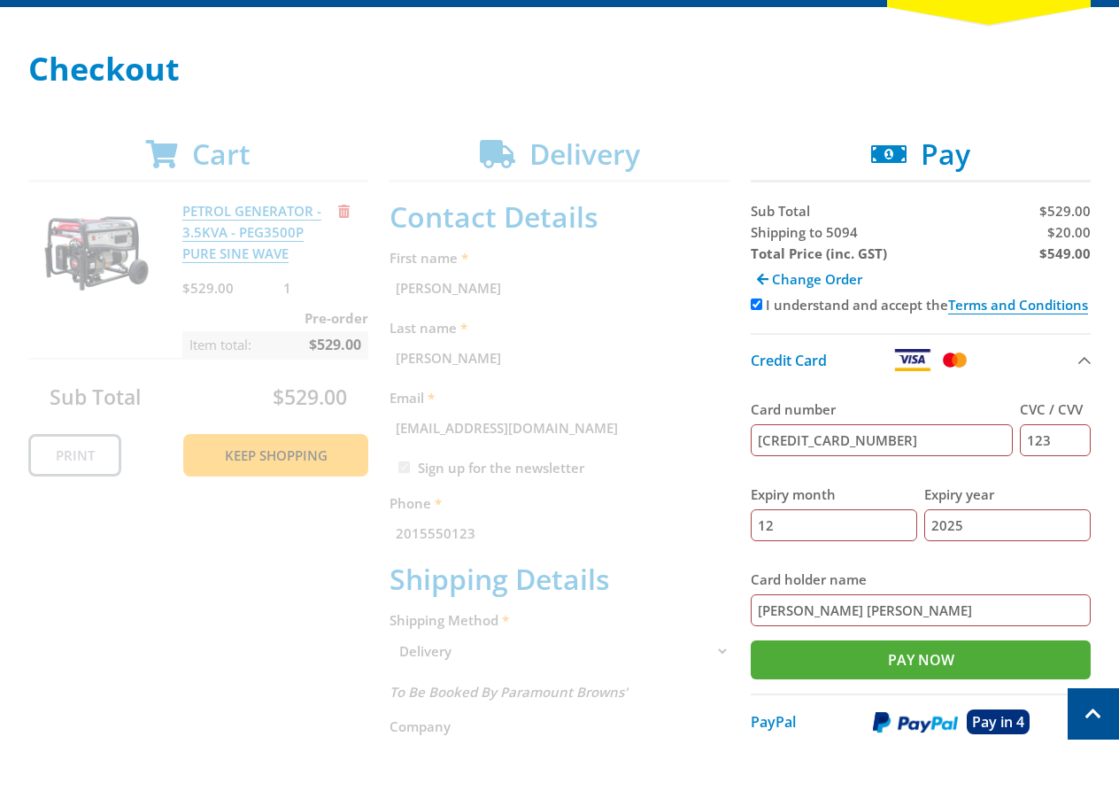
click at [775, 227] on span "Shipping to 5094" at bounding box center [804, 232] width 107 height 18
copy span "Shipping"
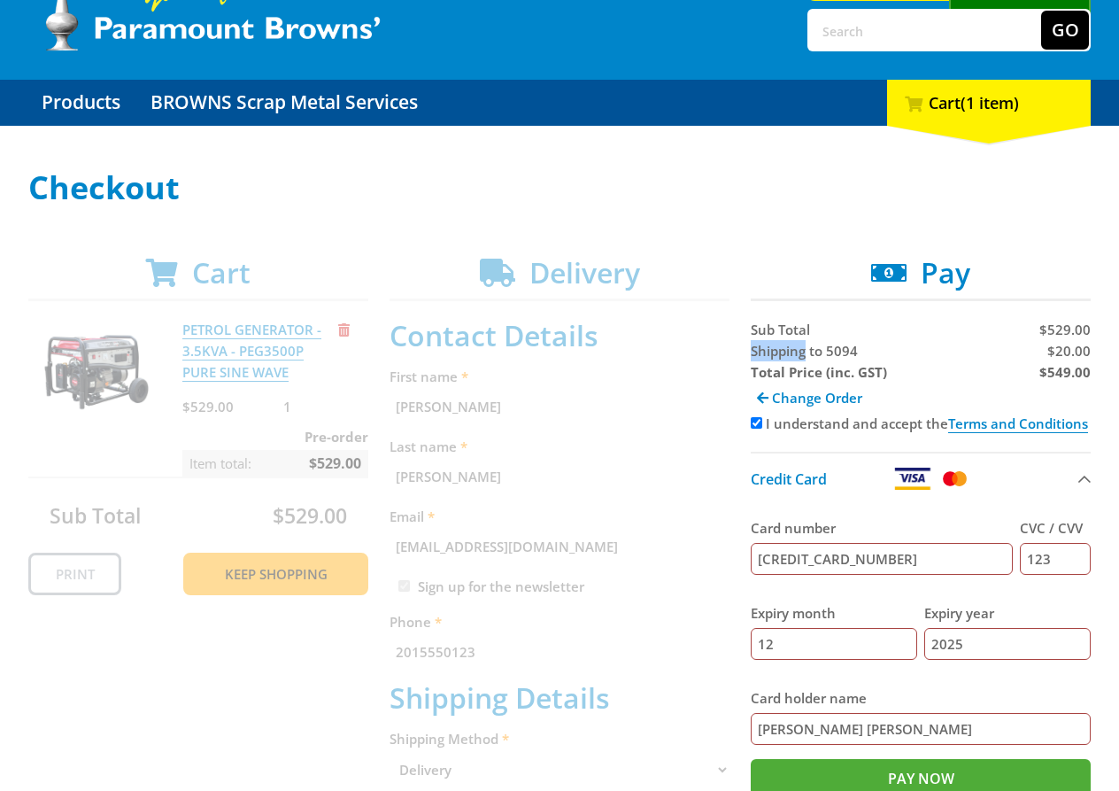
scroll to position [109, 0]
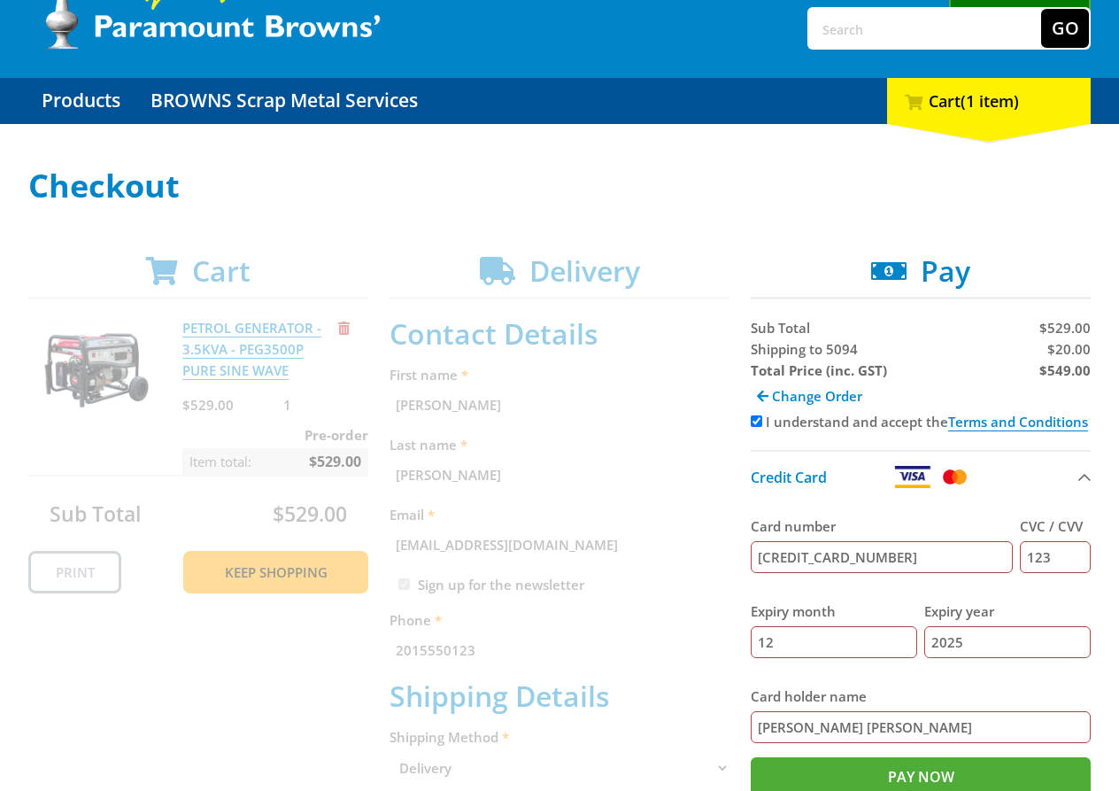
click at [1078, 354] on span "$20.00" at bounding box center [1069, 349] width 43 height 18
copy span "20.00"
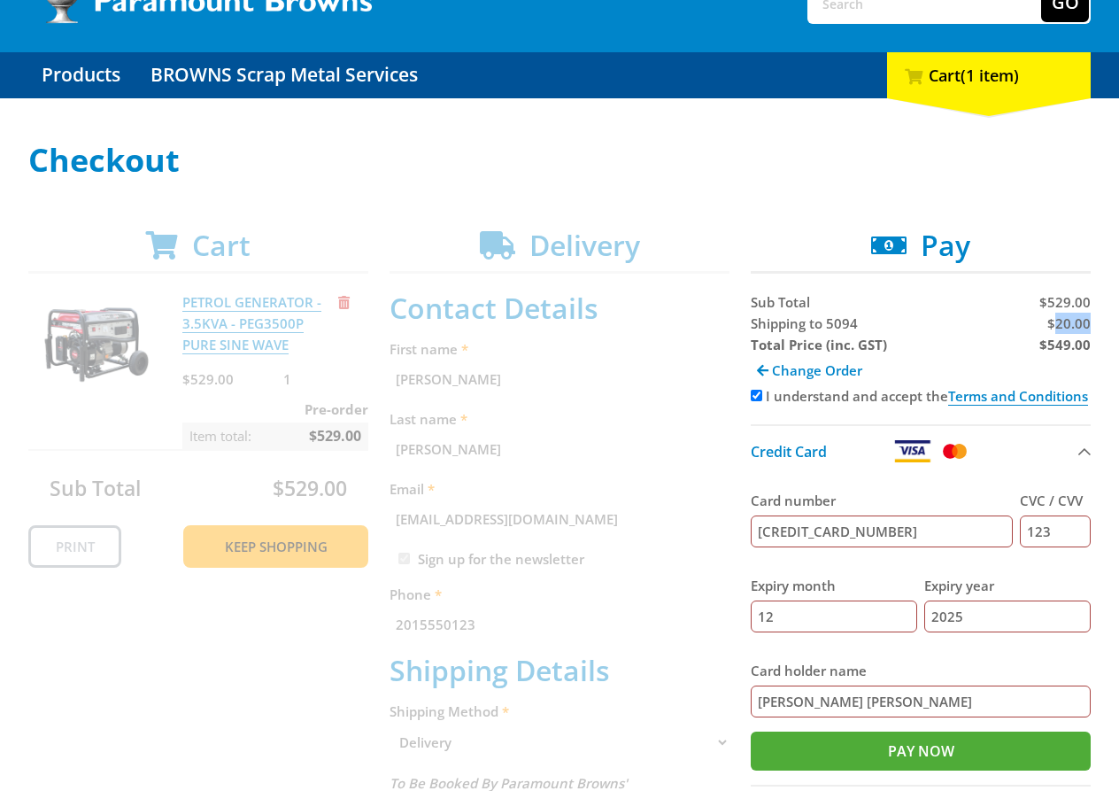
scroll to position [136, 0]
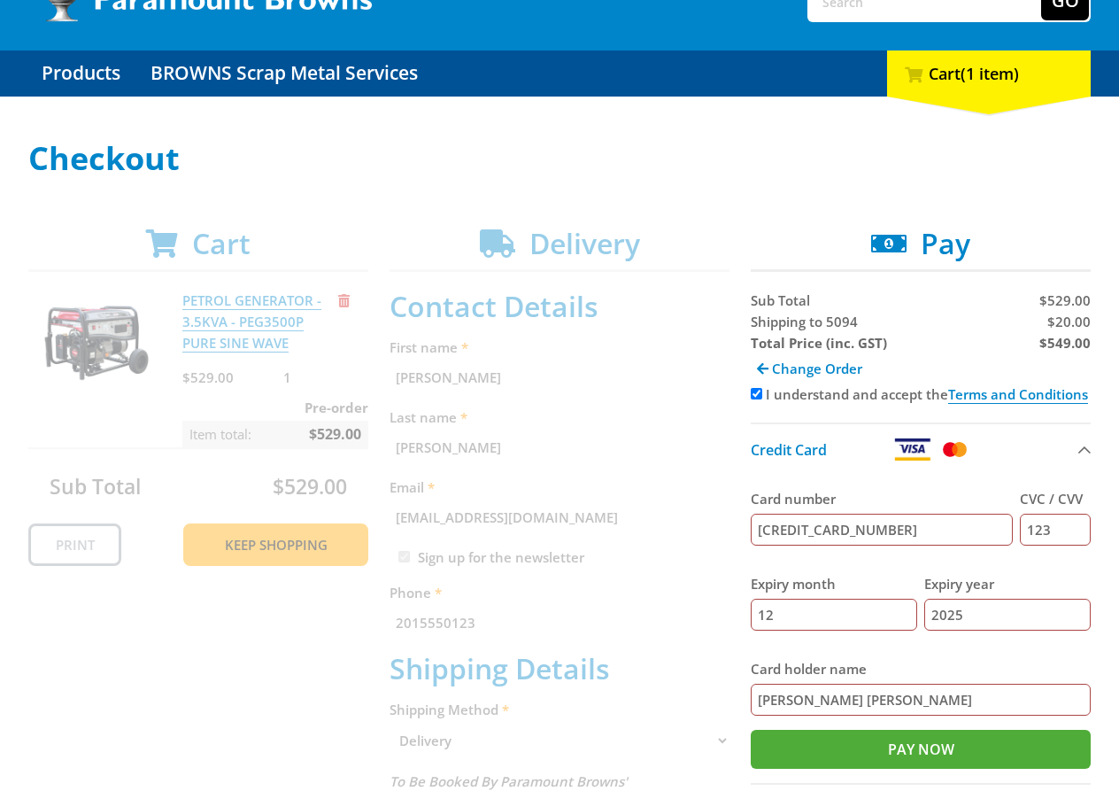
click at [1076, 351] on strong "$549.00" at bounding box center [1065, 343] width 51 height 18
copy strong "549.00"
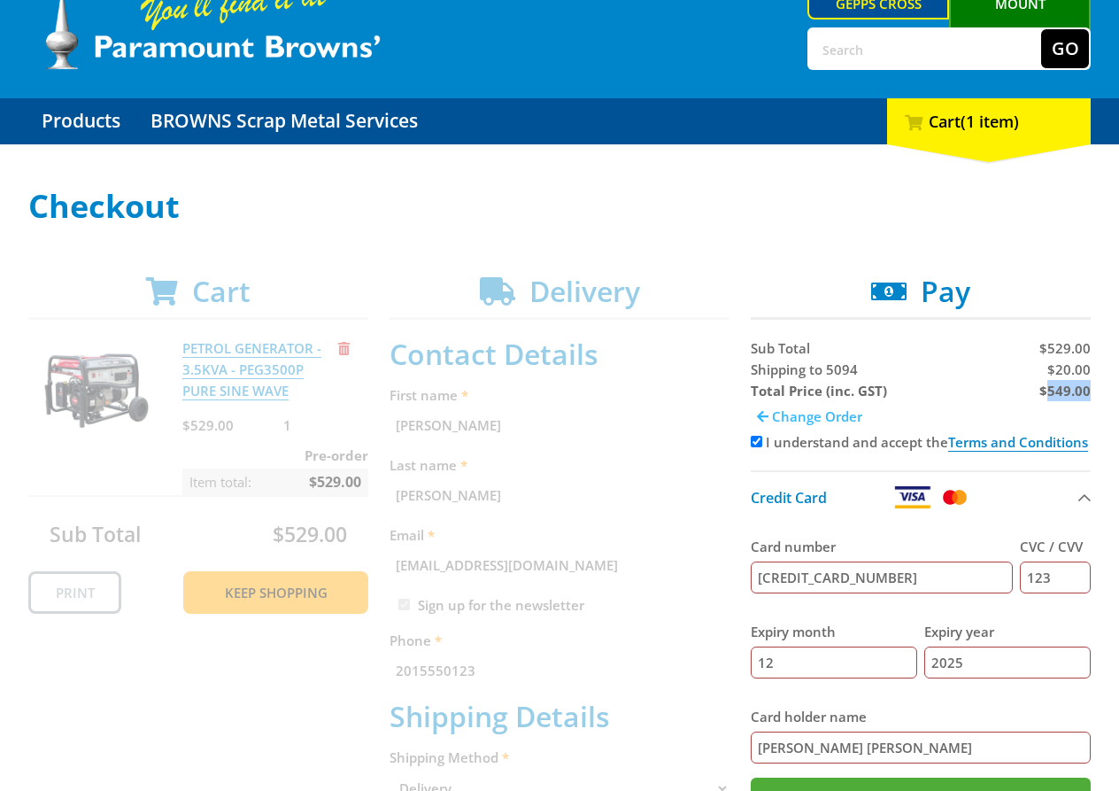
scroll to position [101, 0]
